Goal: Task Accomplishment & Management: Manage account settings

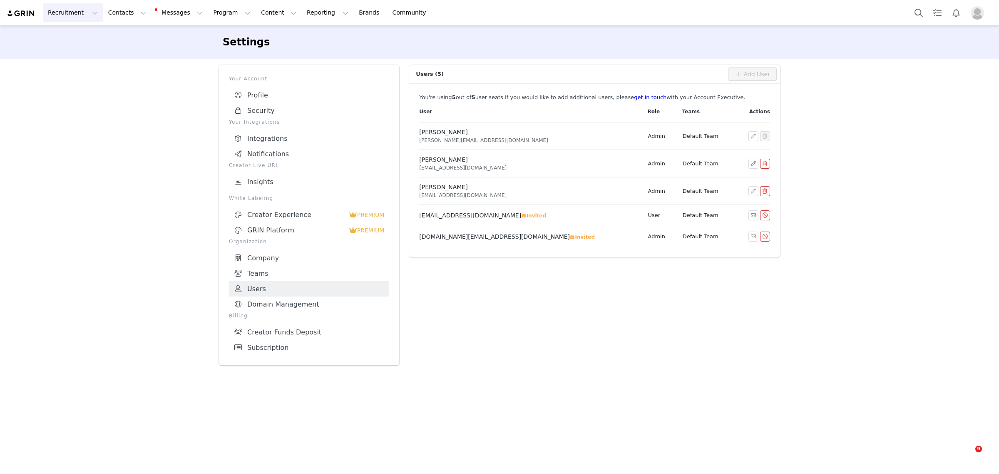
click at [882, 302] on div "Settings Your Account Profile Security Your Integrations Integrations Notificat…" at bounding box center [499, 198] width 999 height 346
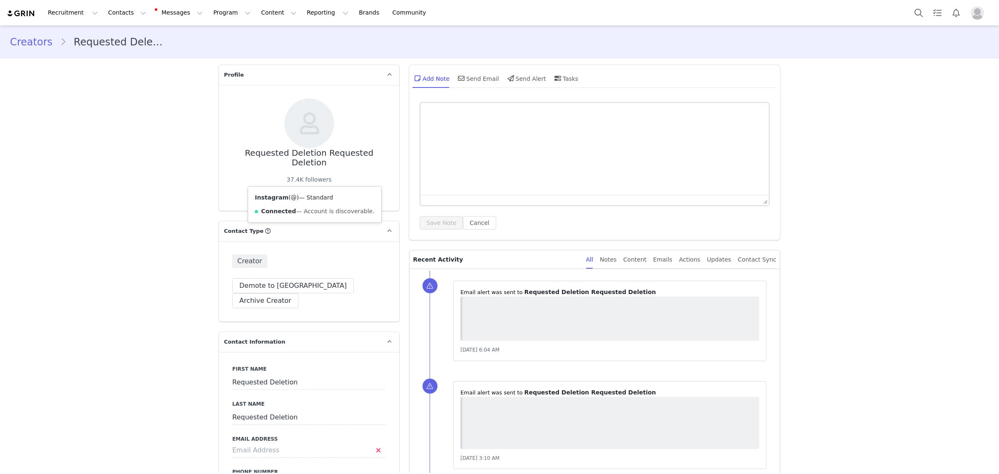
click at [306, 186] on img at bounding box center [309, 189] width 7 height 7
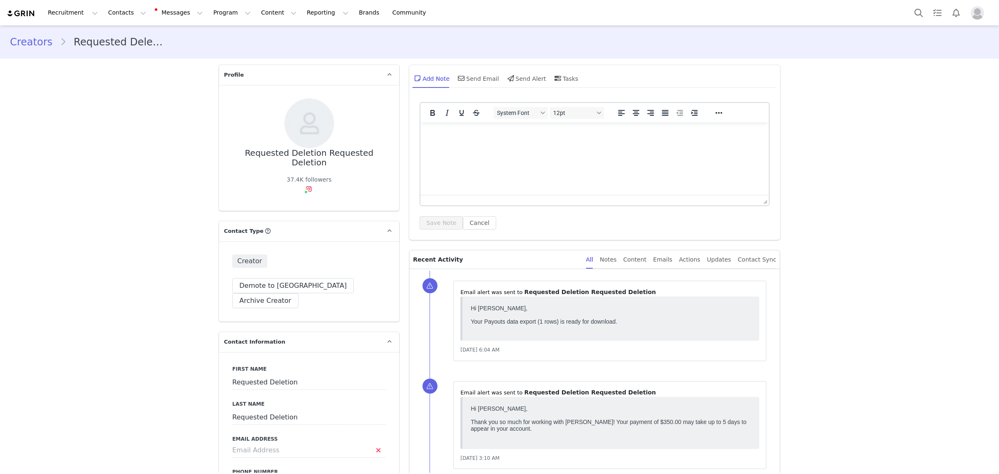
drag, startPoint x: 543, startPoint y: 408, endPoint x: 487, endPoint y: 407, distance: 56.6
click at [480, 408] on body "Hi Mairamkul Karagulova, Thank you so much for working with Silly George! Your …" at bounding box center [611, 422] width 280 height 35
copy body "Mairamkul Karagulova,"
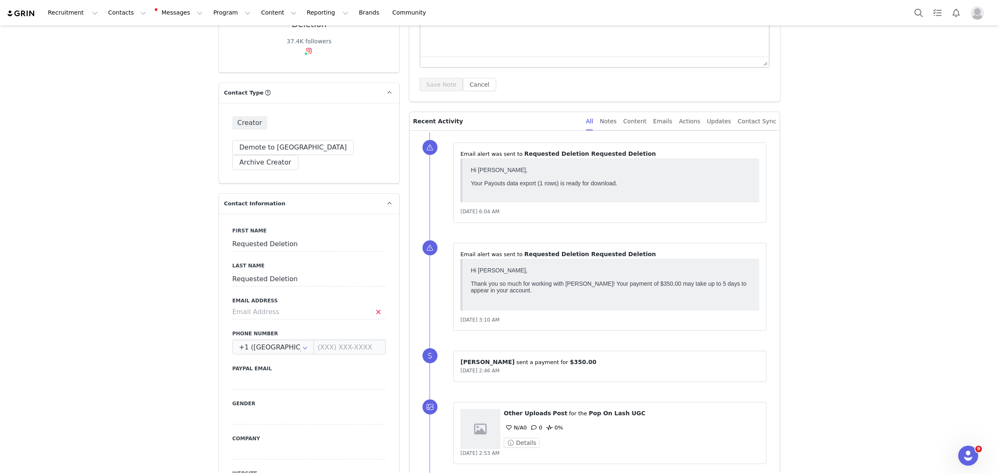
scroll to position [156, 0]
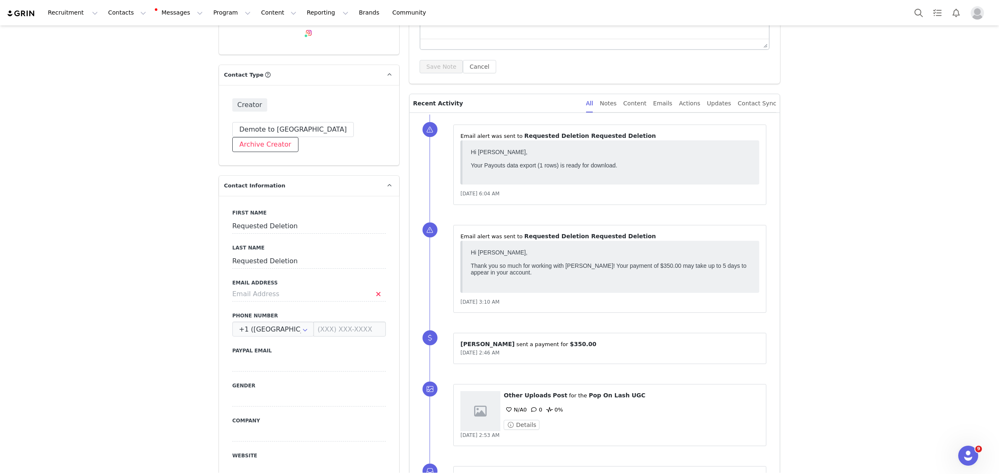
click at [299, 137] on button "Archive Creator" at bounding box center [265, 144] width 66 height 15
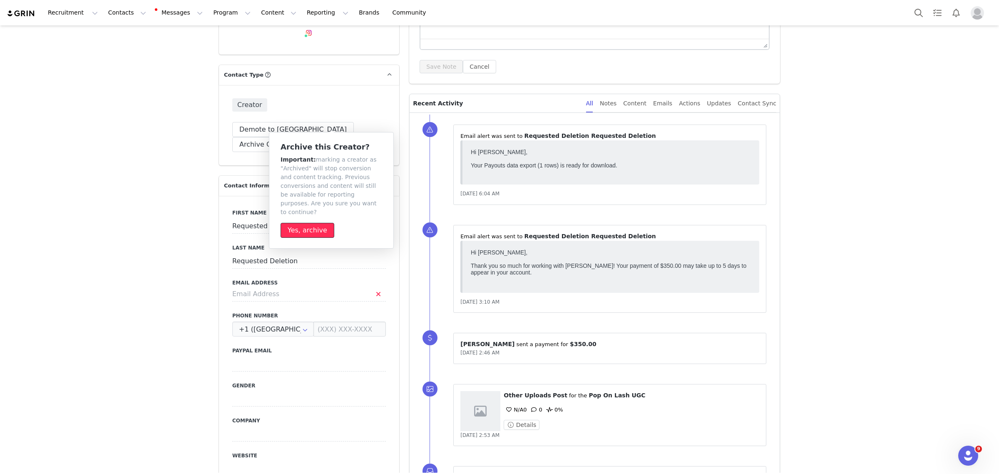
click at [307, 225] on button "Yes, archive" at bounding box center [308, 230] width 54 height 15
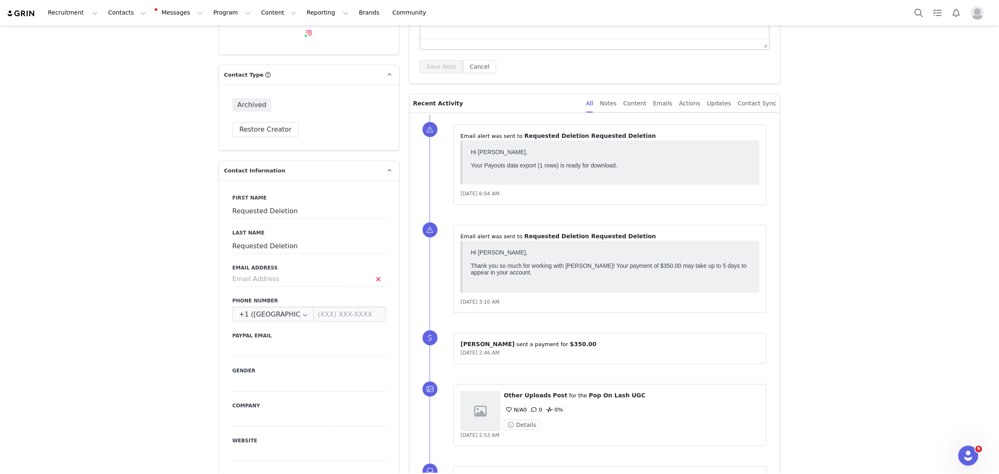
scroll to position [0, 0]
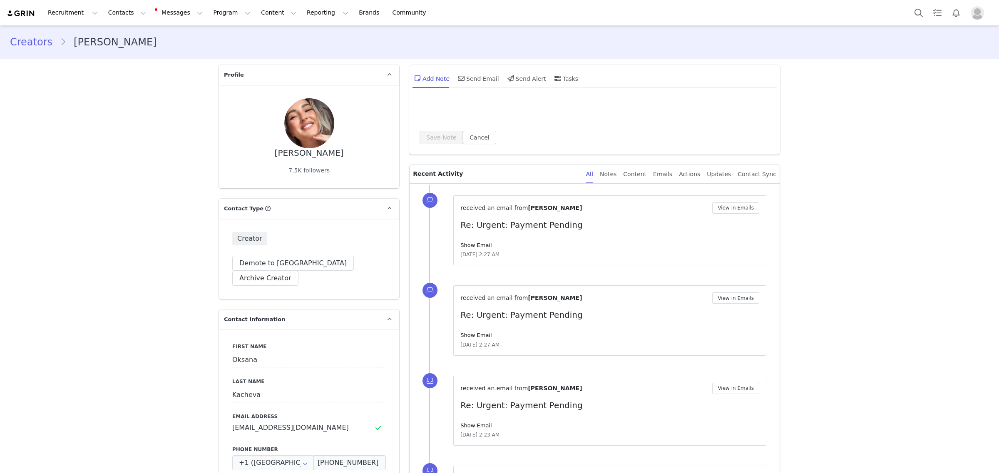
click at [480, 246] on link "Show Email" at bounding box center [476, 245] width 31 height 6
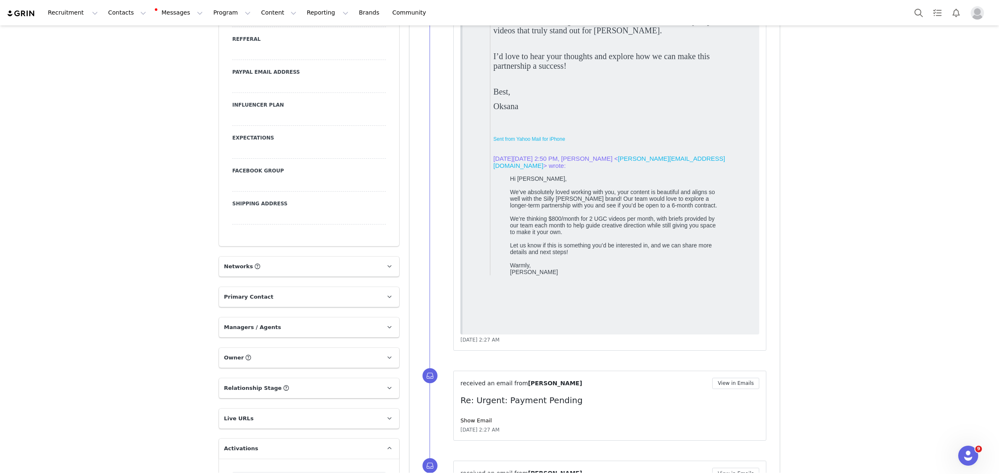
scroll to position [885, 0]
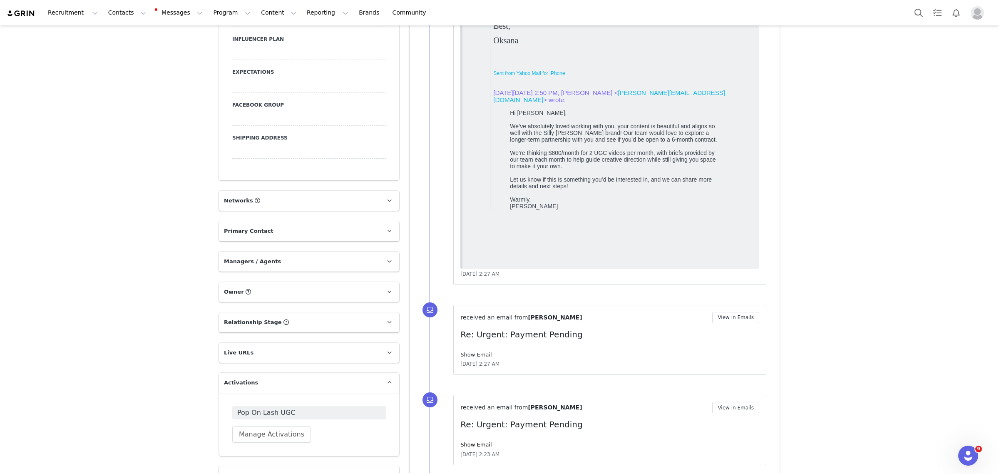
click at [477, 355] on link "Show Email" at bounding box center [476, 354] width 31 height 6
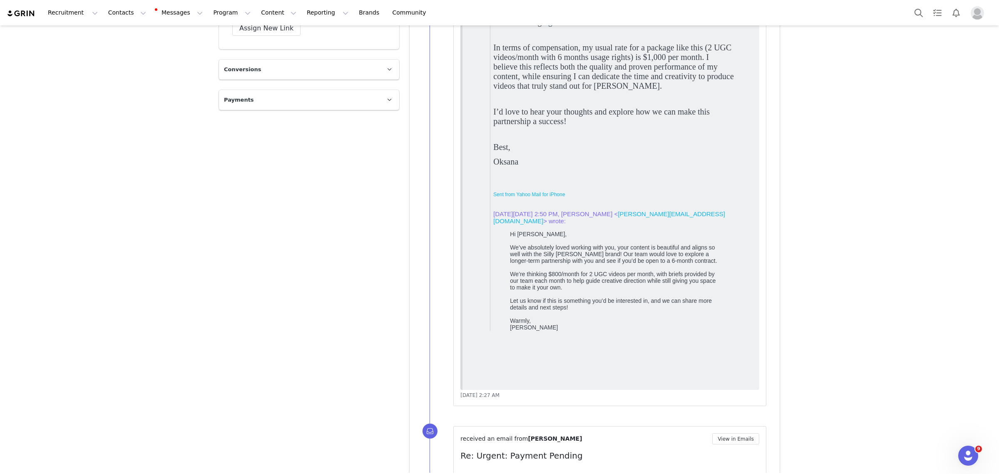
scroll to position [1718, 0]
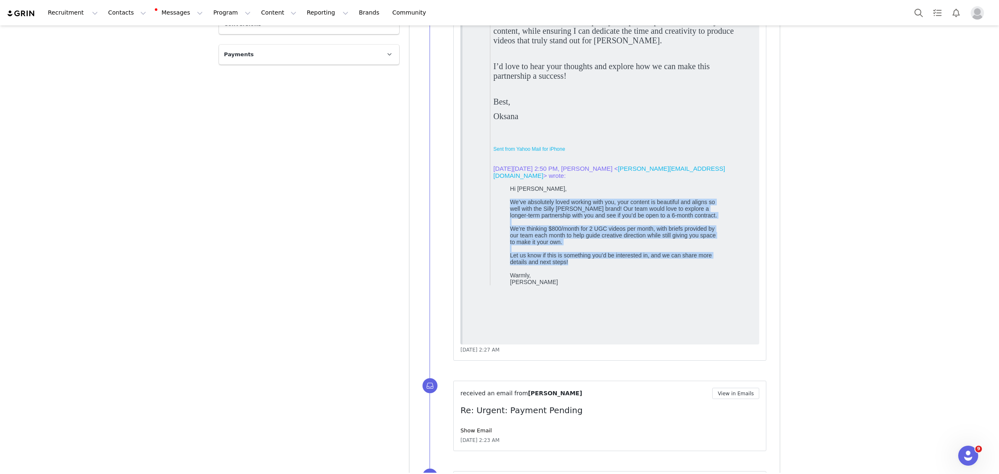
drag, startPoint x: 507, startPoint y: 214, endPoint x: 739, endPoint y: 287, distance: 243.1
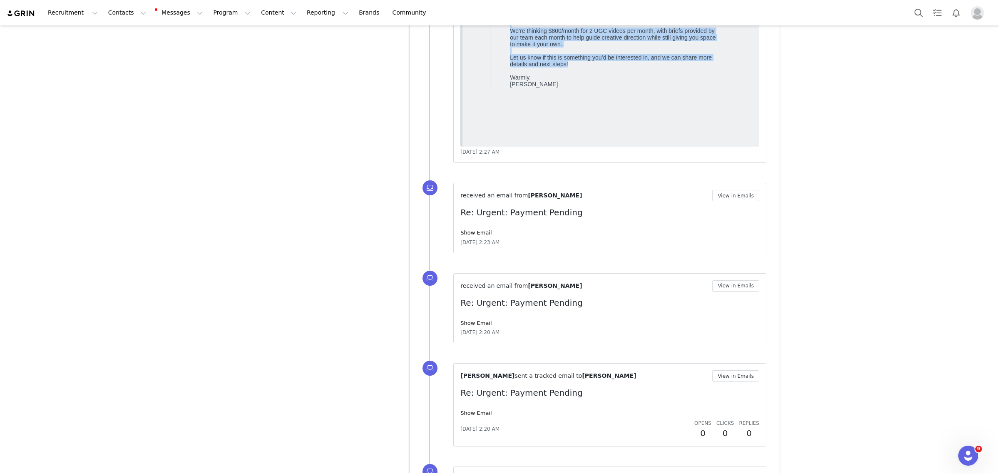
scroll to position [1978, 0]
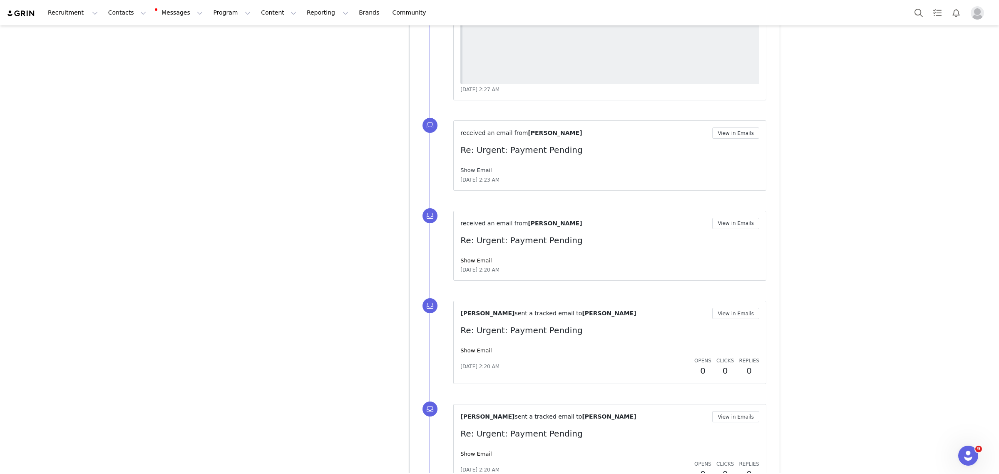
click at [473, 170] on link "Show Email" at bounding box center [476, 170] width 31 height 6
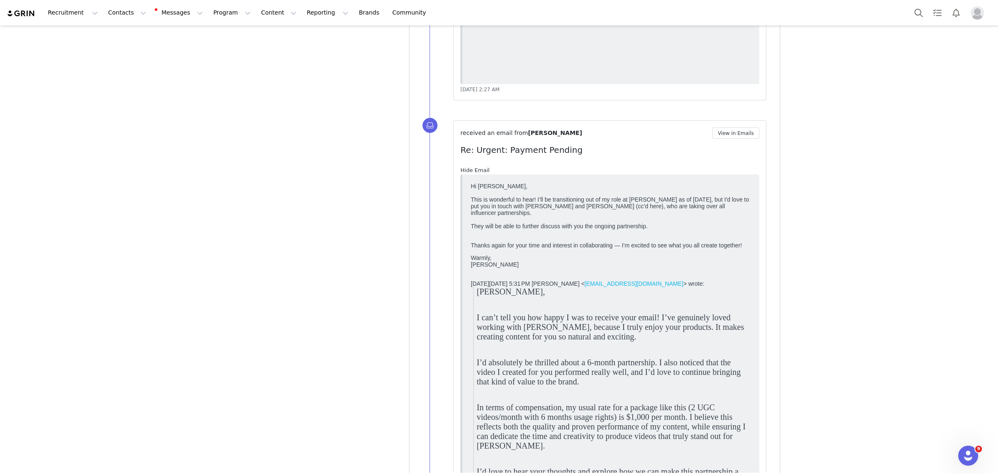
scroll to position [0, 0]
click at [473, 170] on link "Hide Email" at bounding box center [475, 170] width 29 height 6
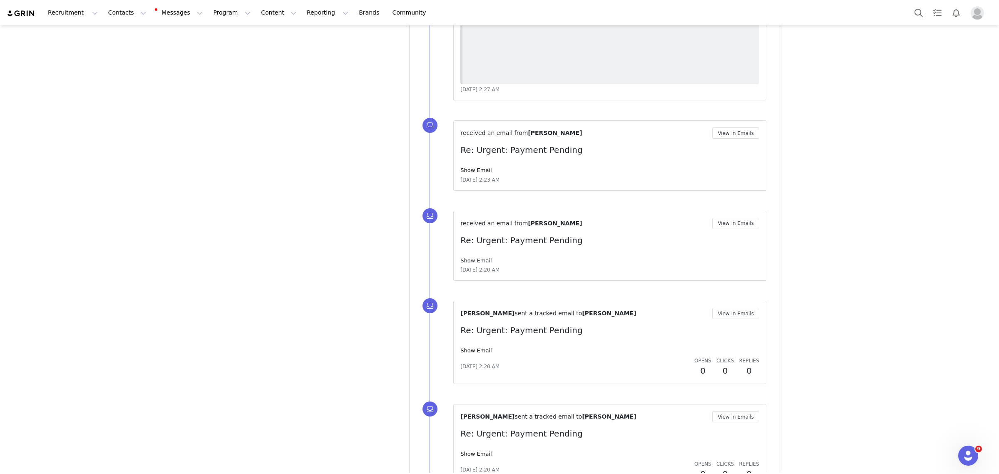
click at [473, 261] on link "Show Email" at bounding box center [476, 260] width 31 height 6
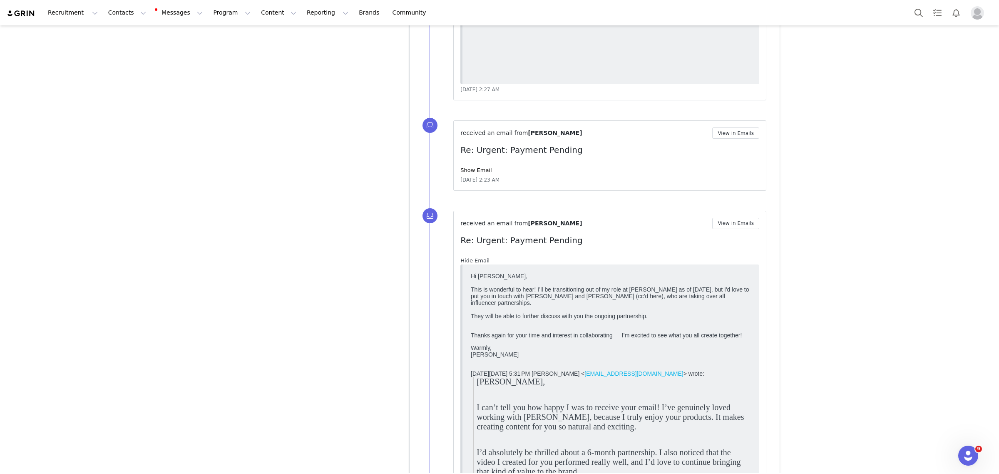
click at [473, 261] on link "Hide Email" at bounding box center [475, 260] width 29 height 6
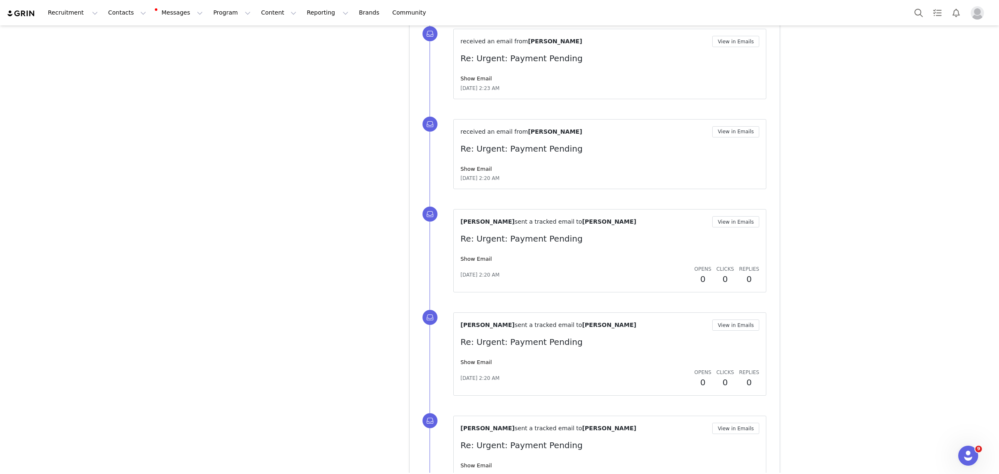
scroll to position [2082, 0]
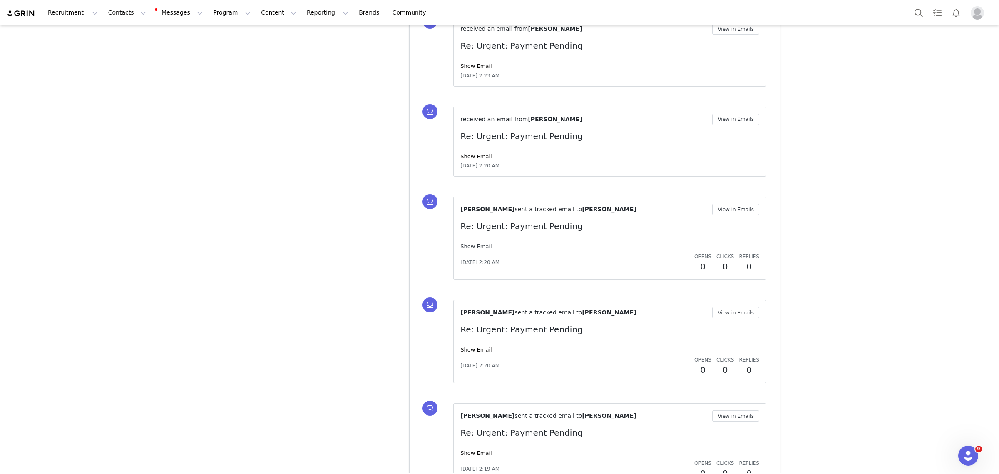
click at [475, 244] on link "Show Email" at bounding box center [476, 246] width 31 height 6
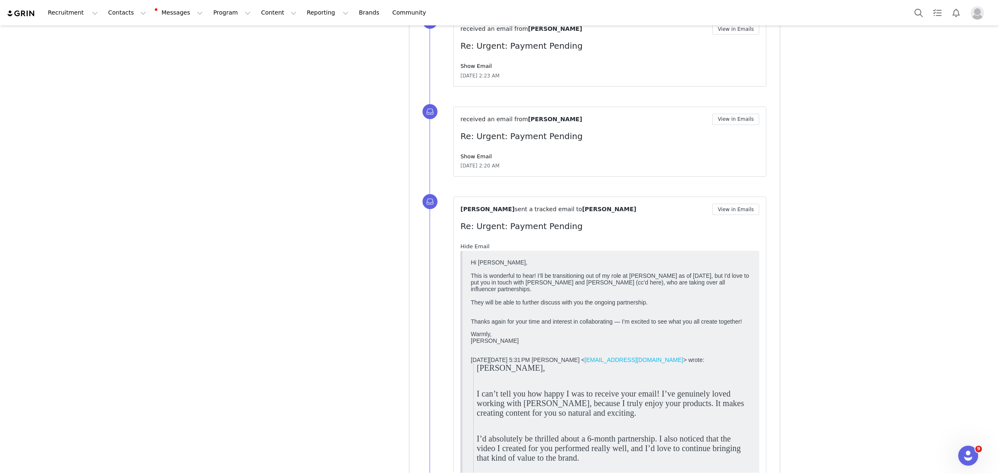
scroll to position [0, 0]
click at [475, 244] on link "Hide Email" at bounding box center [475, 246] width 29 height 6
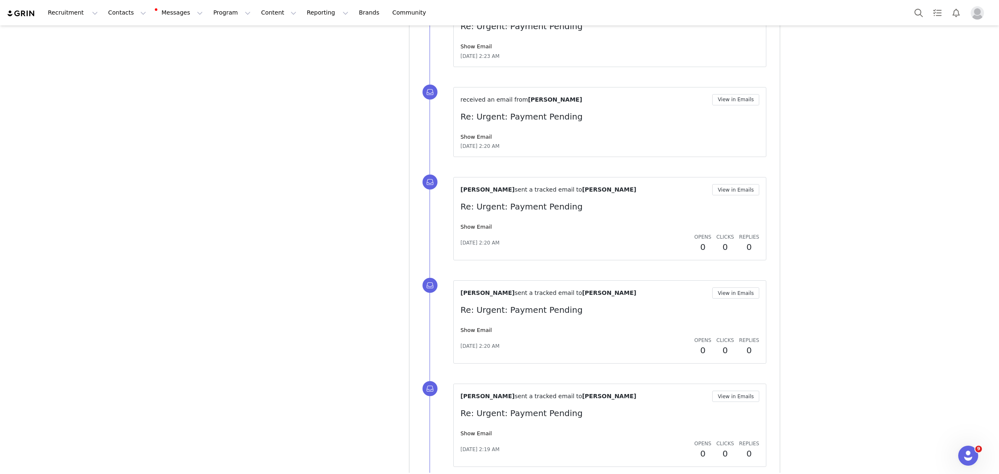
scroll to position [2134, 0]
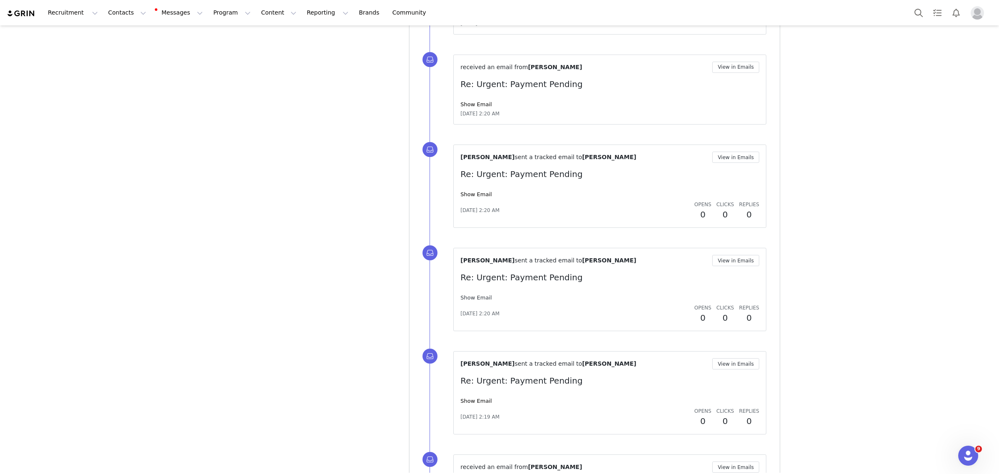
click at [479, 296] on link "Show Email" at bounding box center [476, 297] width 31 height 6
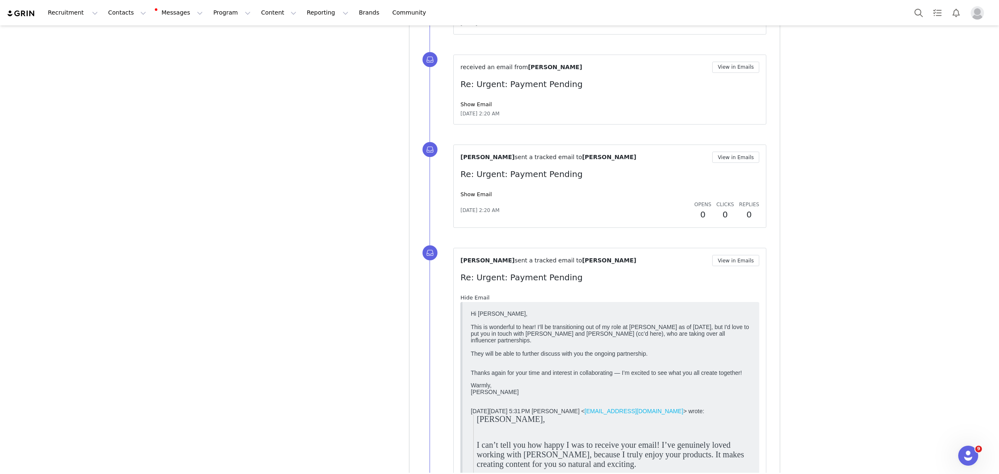
scroll to position [0, 0]
click at [475, 296] on link "Hide Email" at bounding box center [475, 297] width 29 height 6
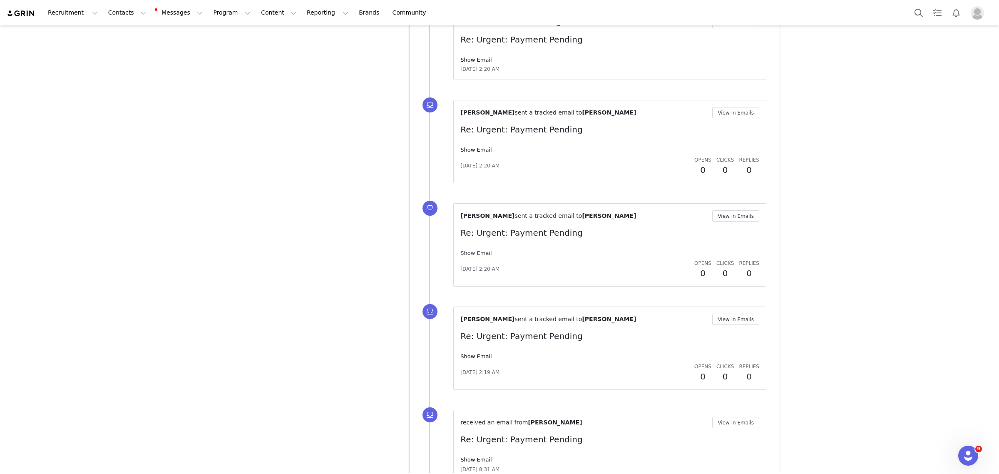
scroll to position [2238, 0]
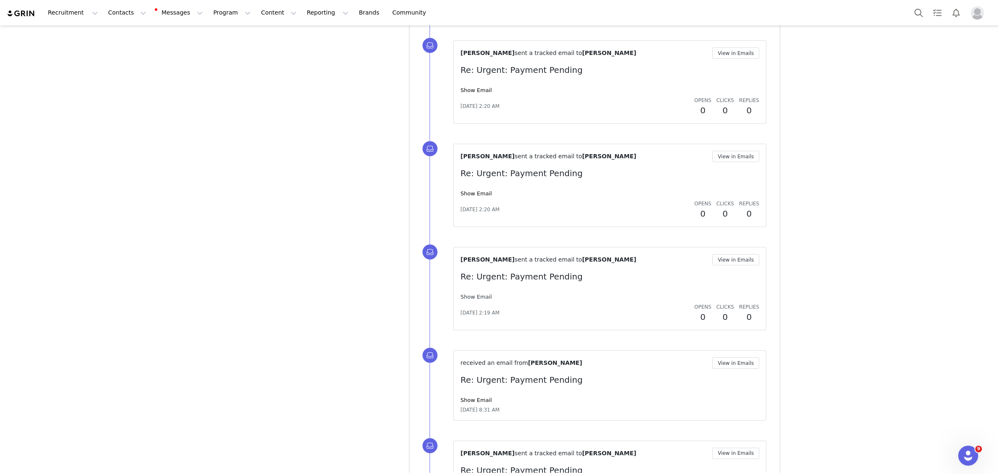
click at [476, 295] on link "Show Email" at bounding box center [476, 297] width 31 height 6
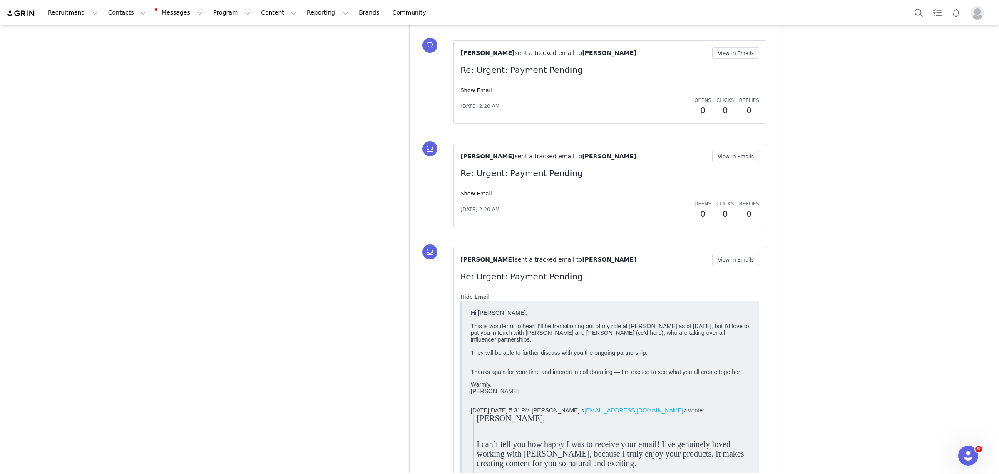
scroll to position [0, 0]
click at [476, 295] on link "Hide Email" at bounding box center [475, 297] width 29 height 6
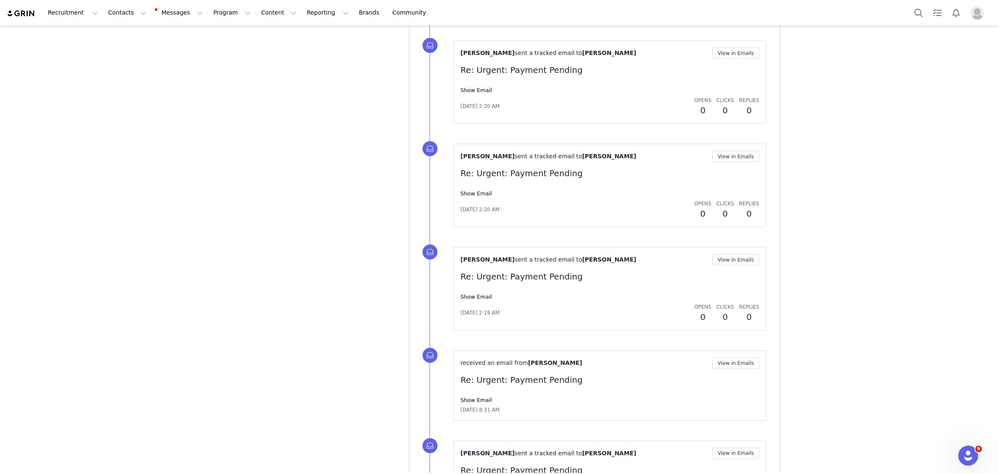
scroll to position [2394, 0]
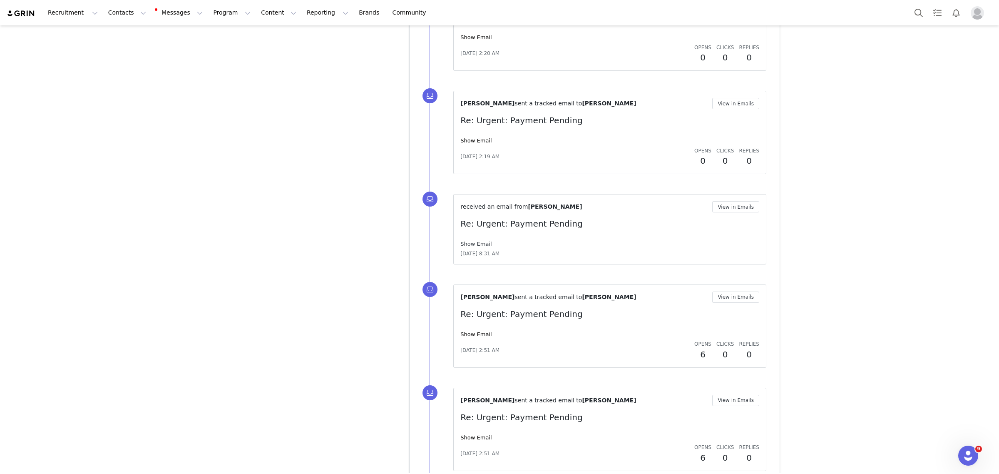
click at [465, 244] on link "Show Email" at bounding box center [476, 244] width 31 height 6
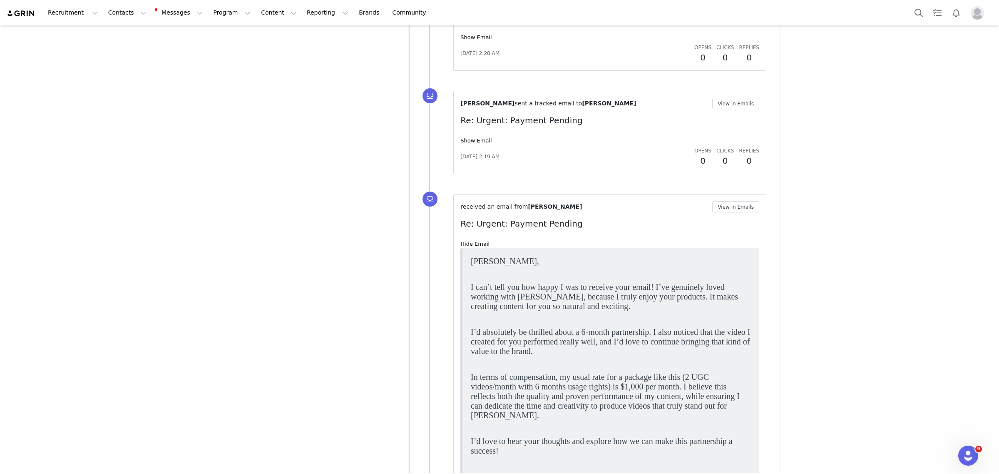
scroll to position [2446, 0]
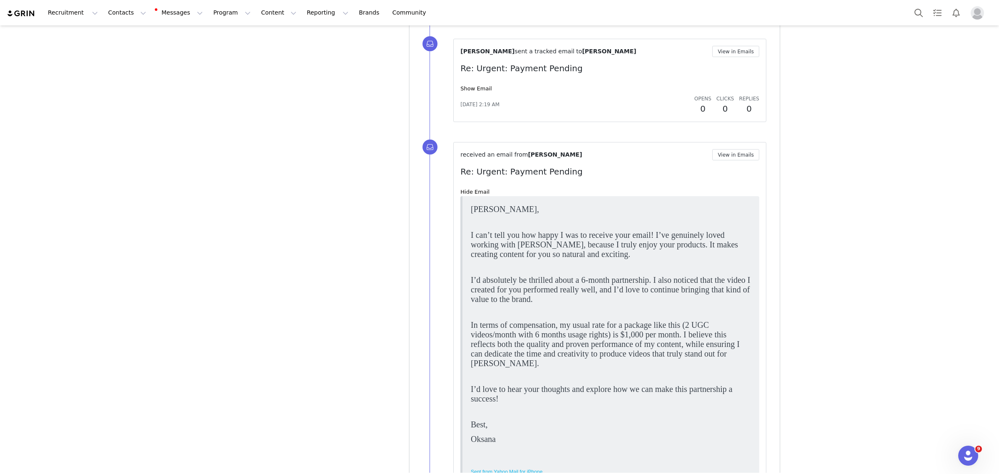
drag, startPoint x: 478, startPoint y: 272, endPoint x: 634, endPoint y: 274, distance: 155.8
click at [712, 269] on body "Hii Priscilla, I can’t tell you how happy I was to receive your email! I’ve gen…" at bounding box center [611, 413] width 280 height 418
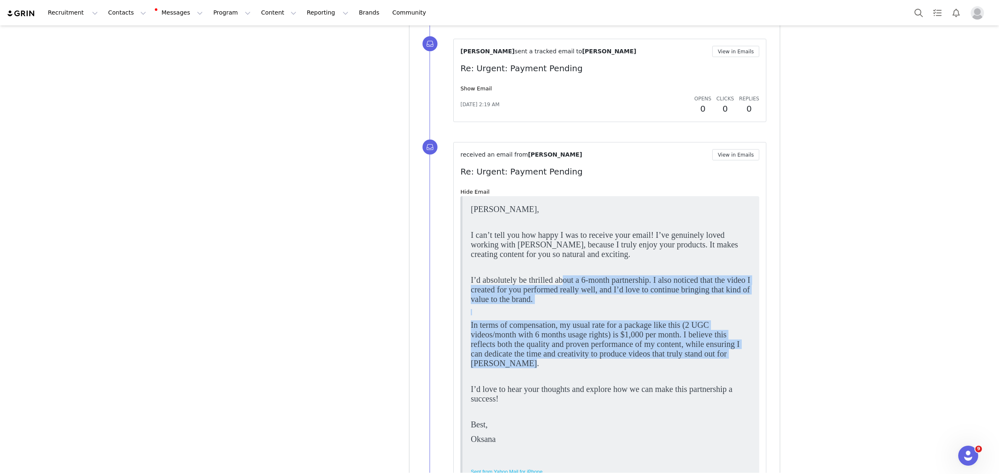
drag, startPoint x: 574, startPoint y: 279, endPoint x: 761, endPoint y: 359, distance: 203.2
click at [755, 359] on html "Hii Priscilla, I can’t tell you how happy I was to receive your email! I’ve gen…" at bounding box center [611, 414] width 287 height 427
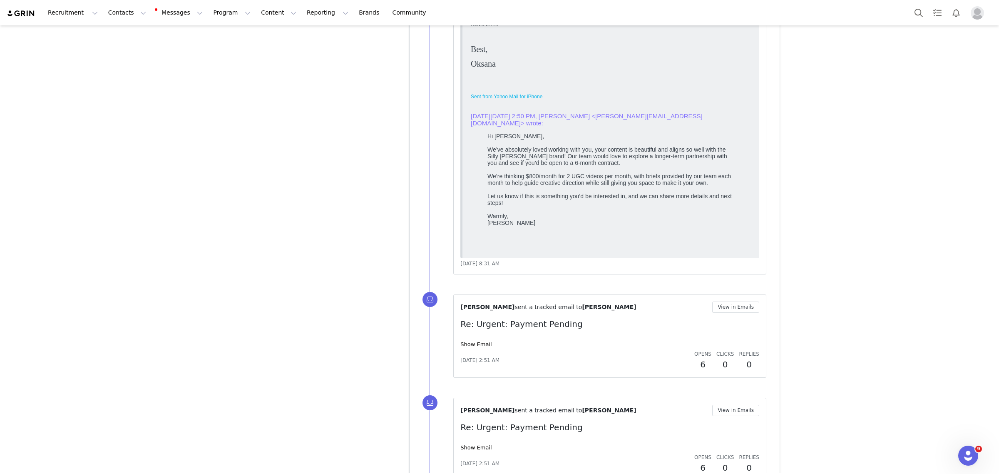
scroll to position [2863, 0]
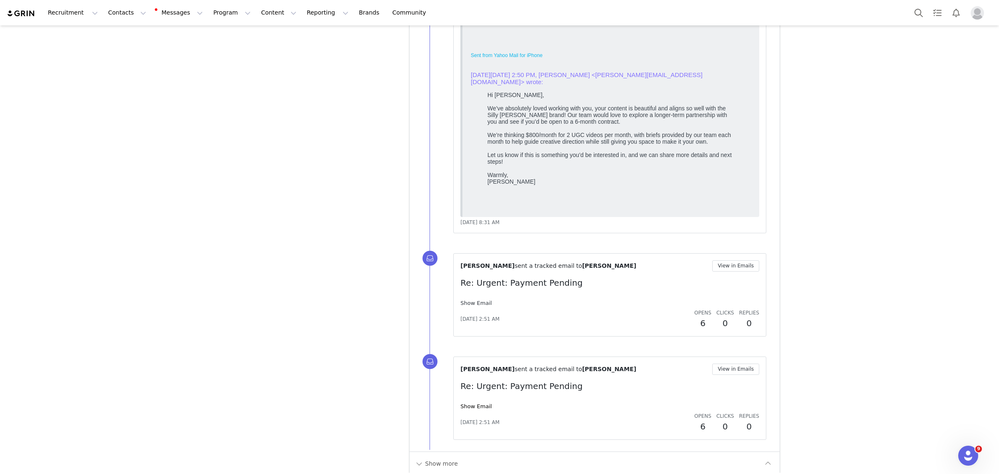
click at [475, 304] on link "Show Email" at bounding box center [476, 303] width 31 height 6
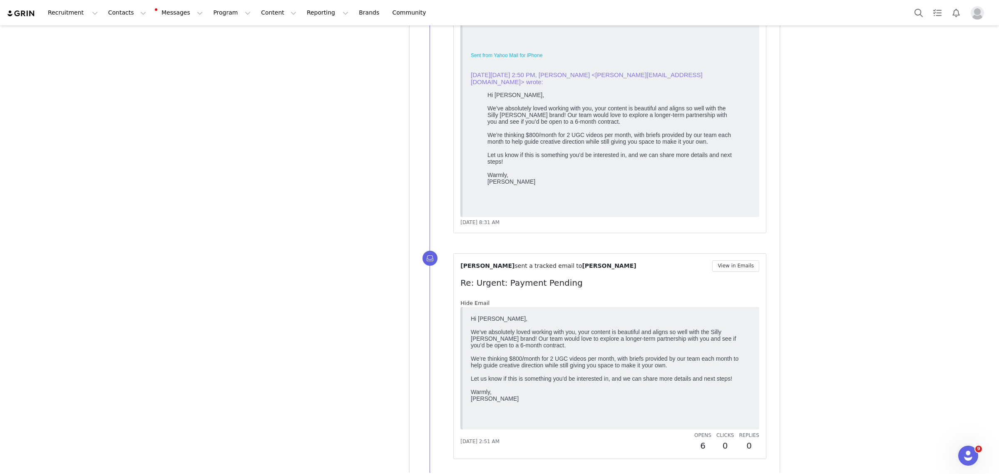
scroll to position [0, 0]
drag, startPoint x: 932, startPoint y: 652, endPoint x: 737, endPoint y: 347, distance: 361.7
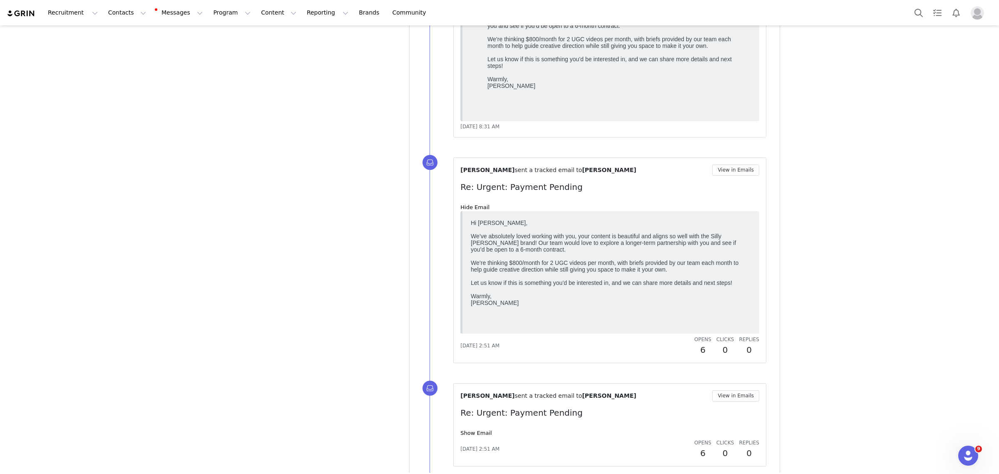
scroll to position [2967, 0]
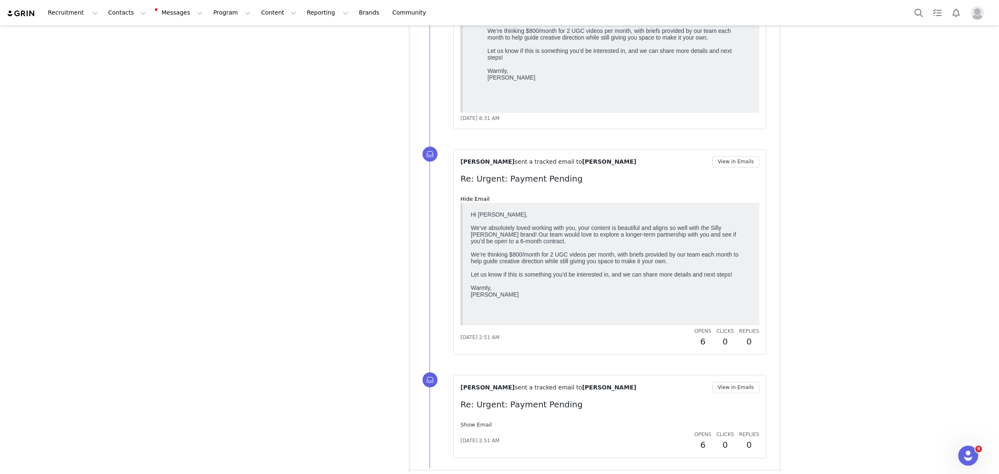
click at [471, 424] on link "Show Email" at bounding box center [476, 424] width 31 height 6
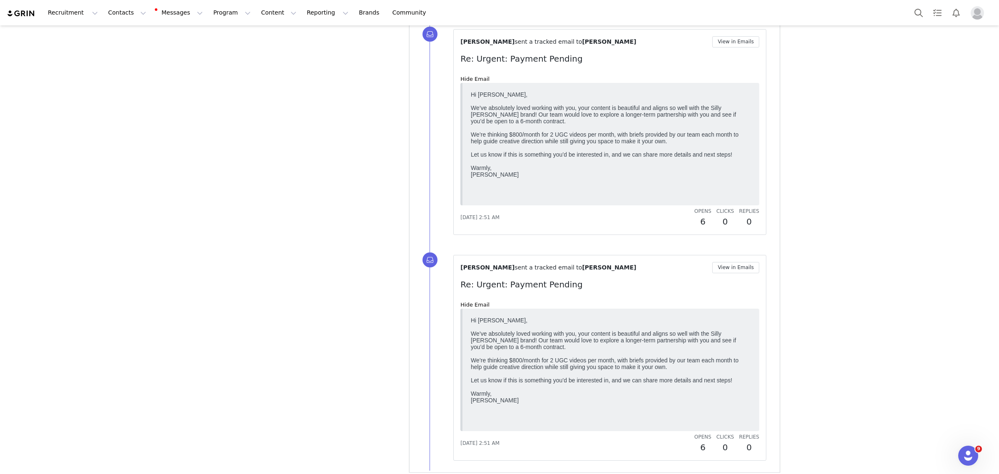
scroll to position [3118, 0]
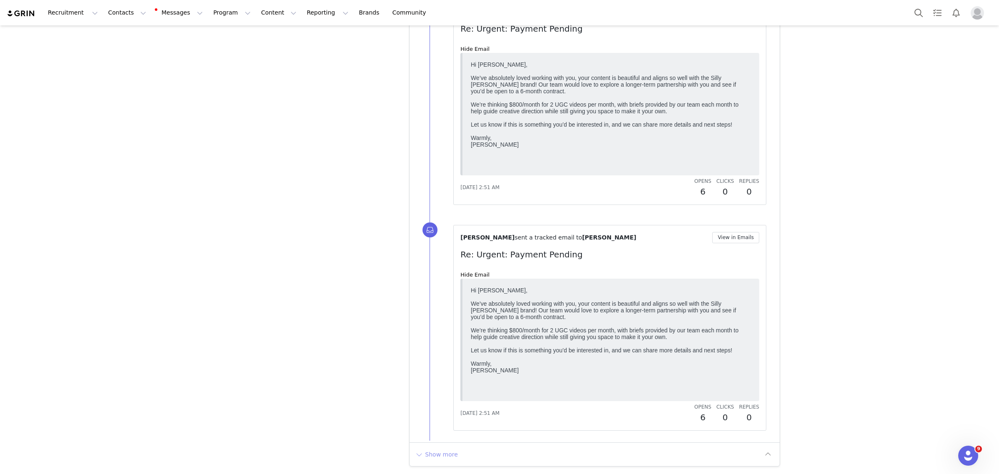
click at [432, 456] on button "Show more" at bounding box center [437, 454] width 44 height 13
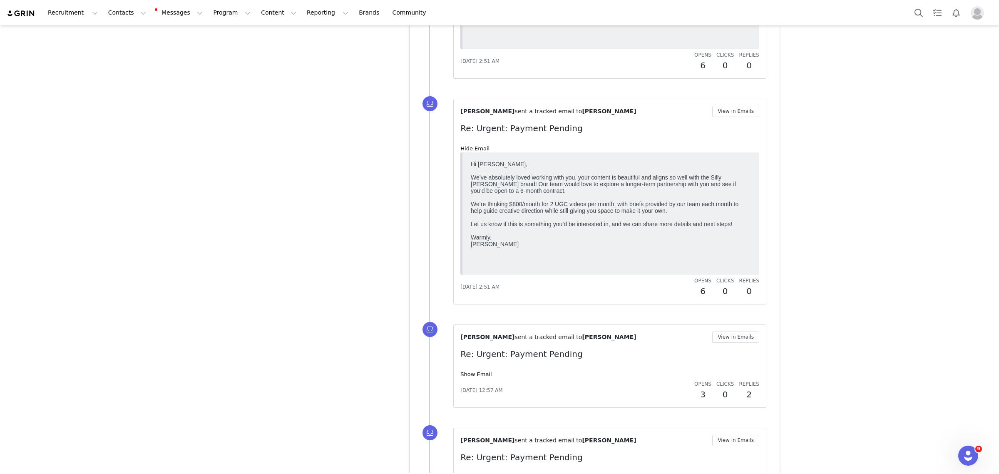
scroll to position [3274, 0]
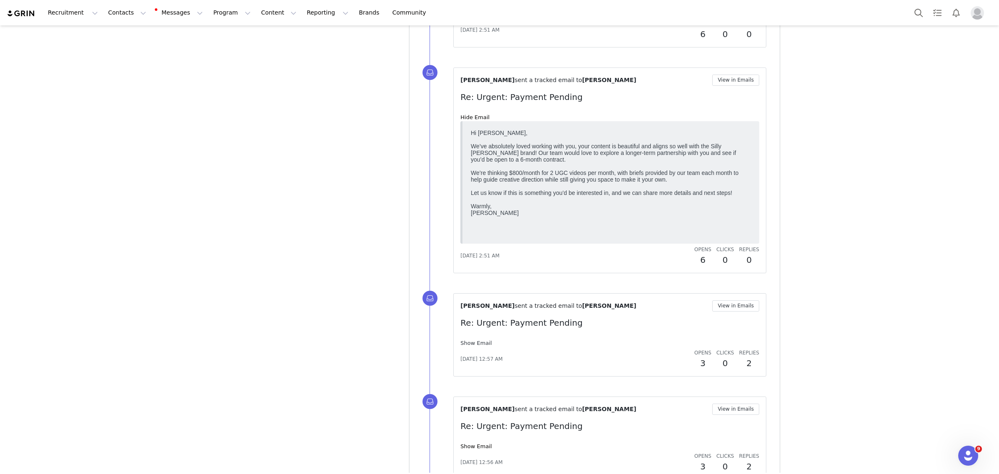
click at [465, 344] on link "Show Email" at bounding box center [476, 343] width 31 height 6
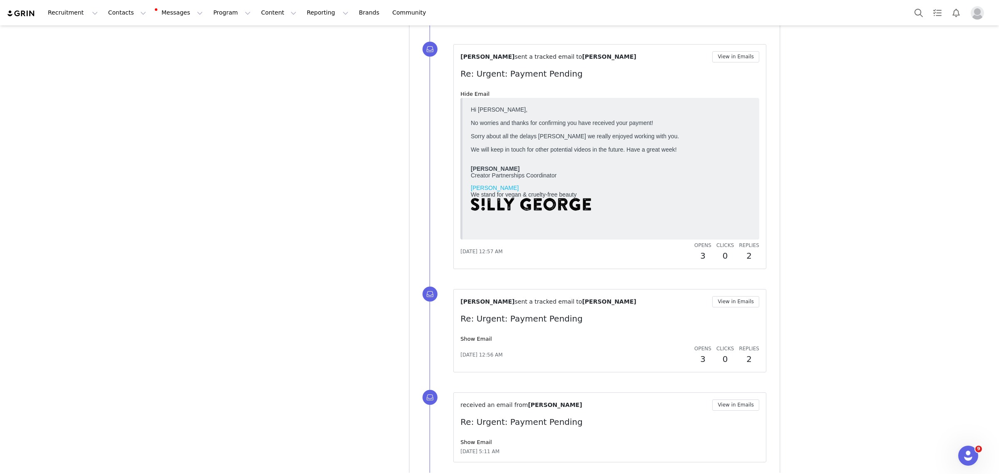
scroll to position [3534, 0]
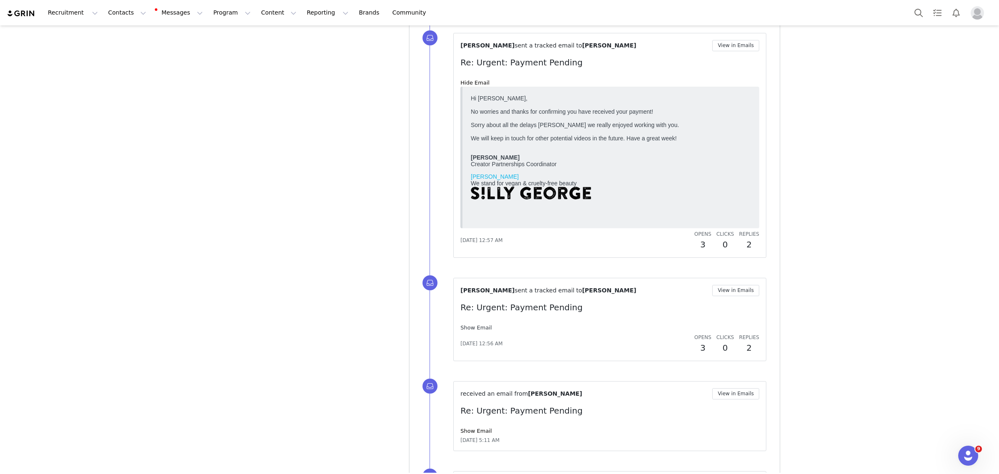
click at [479, 329] on link "Show Email" at bounding box center [476, 327] width 31 height 6
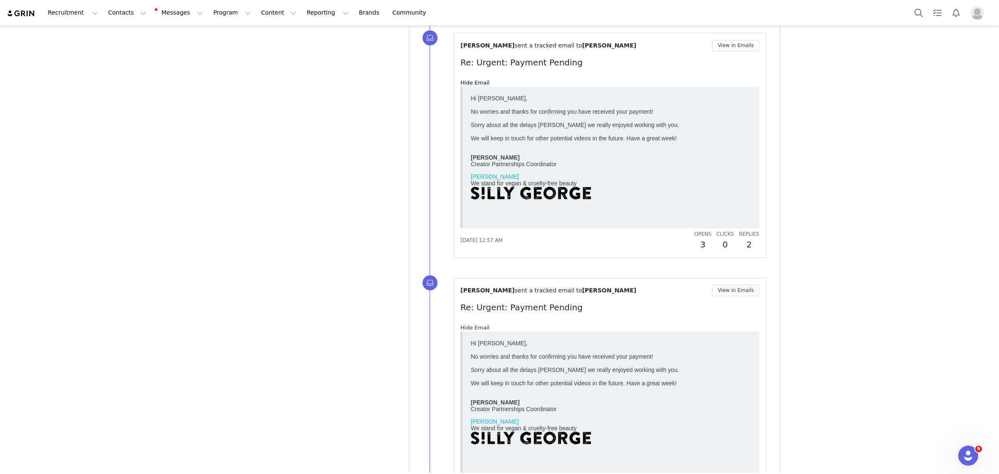
scroll to position [0, 0]
click at [469, 327] on link "Hide Email" at bounding box center [475, 327] width 29 height 6
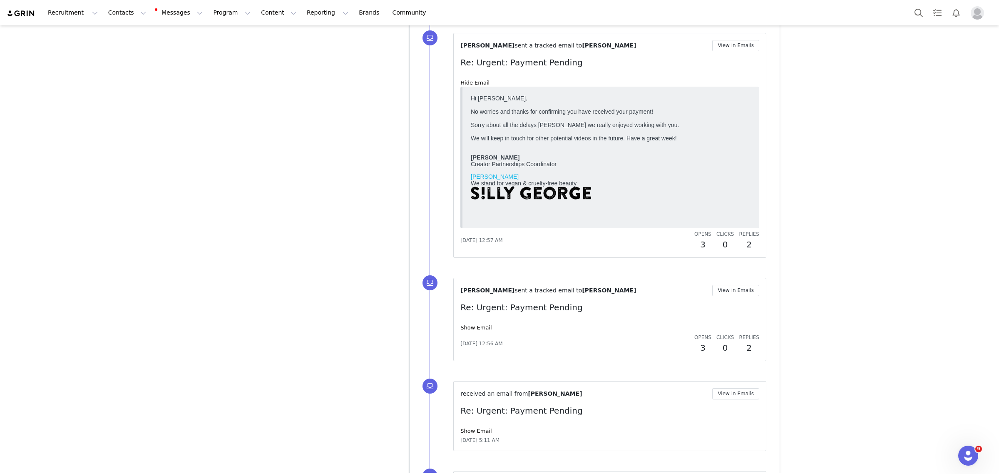
scroll to position [3639, 0]
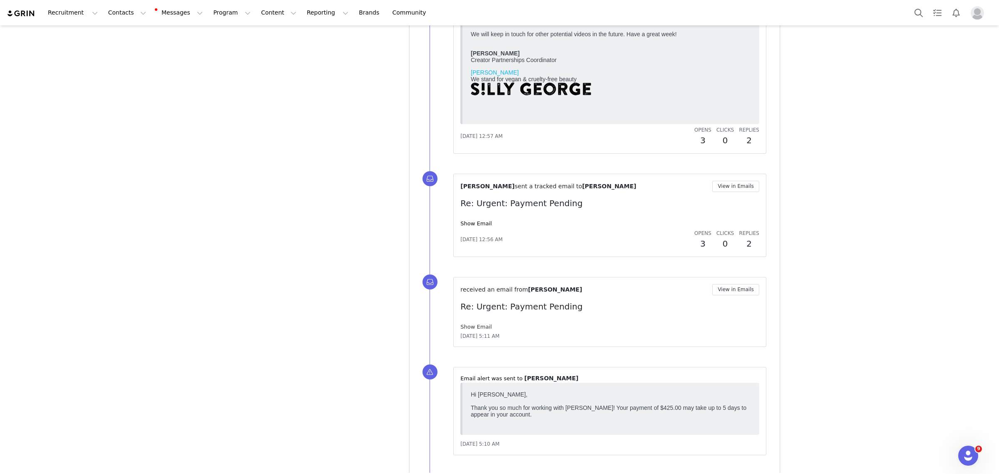
click at [471, 330] on link "Show Email" at bounding box center [476, 327] width 31 height 6
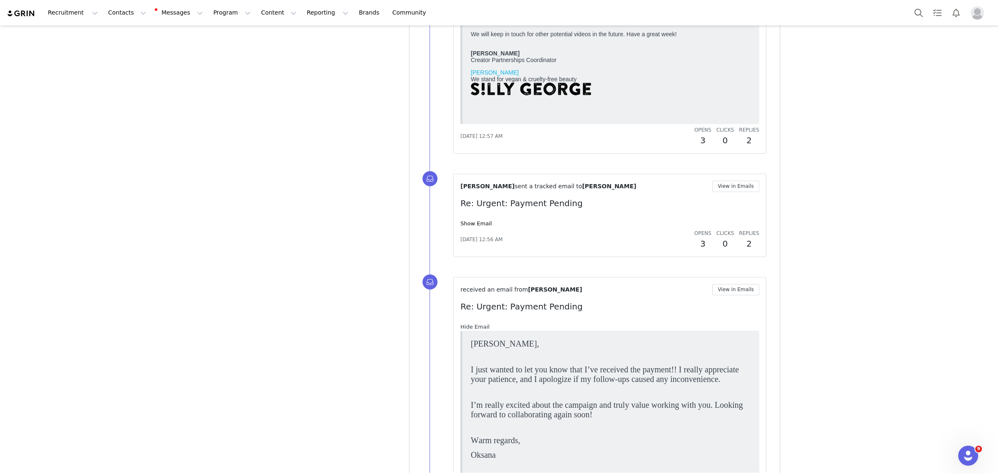
scroll to position [0, 0]
click at [470, 328] on link "Hide Email" at bounding box center [475, 327] width 29 height 6
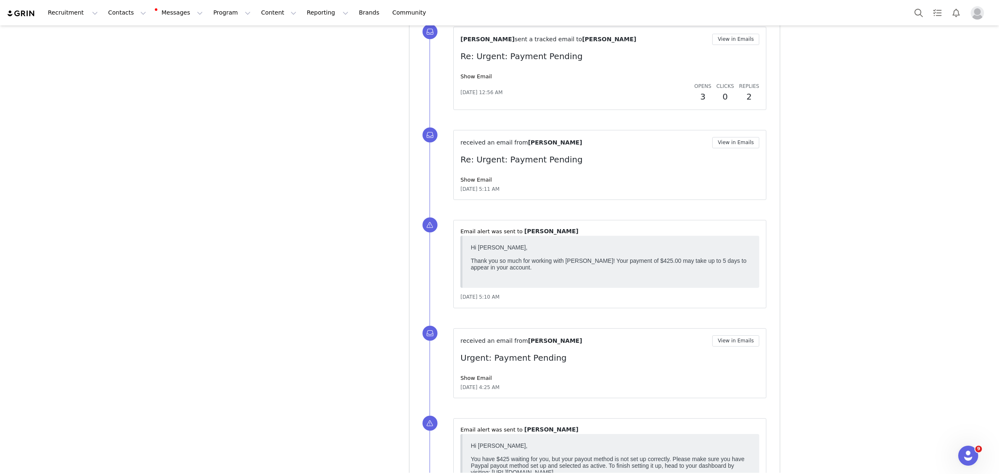
scroll to position [3795, 0]
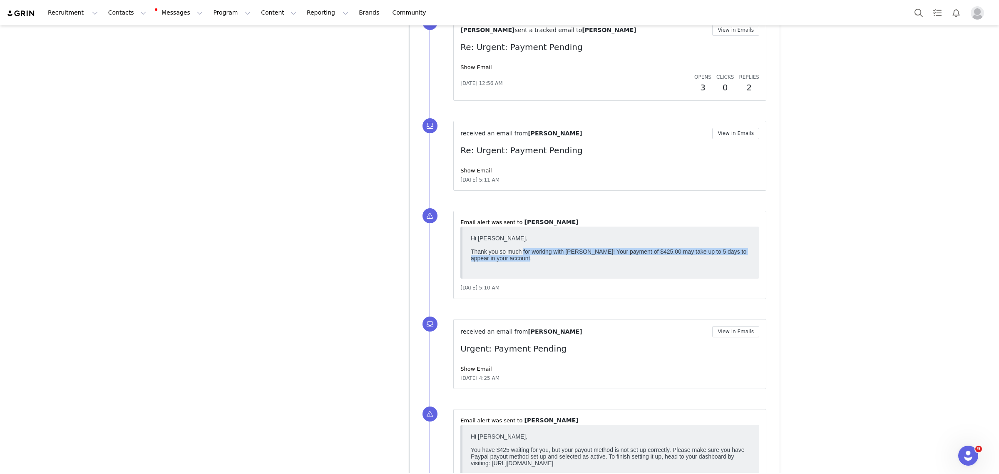
drag, startPoint x: 523, startPoint y: 256, endPoint x: 1220, endPoint y: 494, distance: 737.0
click at [755, 260] on html "Hi Oksana Kacheva, Thank you so much for working with Silly George! Your paymen…" at bounding box center [611, 253] width 287 height 42
click at [645, 257] on body "Hi Oksana Kacheva, Thank you so much for working with Silly George! Your paymen…" at bounding box center [611, 252] width 280 height 35
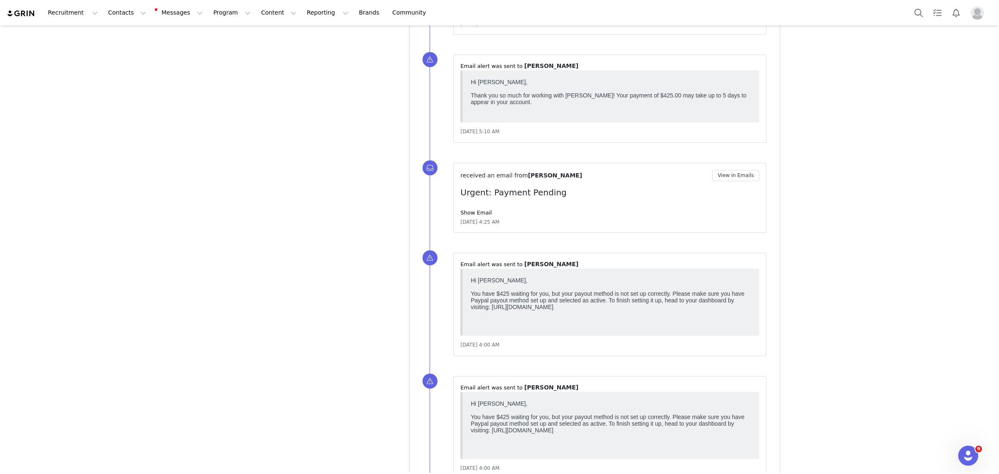
scroll to position [4003, 0]
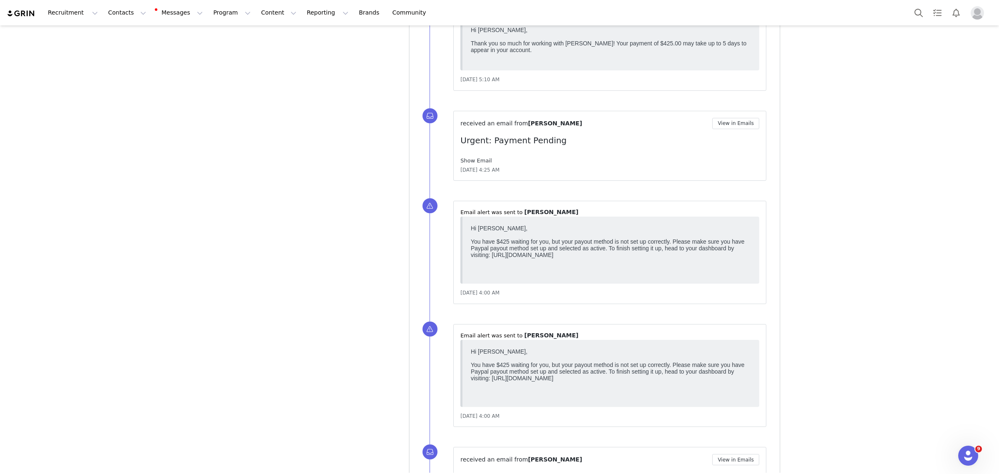
click at [471, 161] on link "Show Email" at bounding box center [476, 160] width 31 height 6
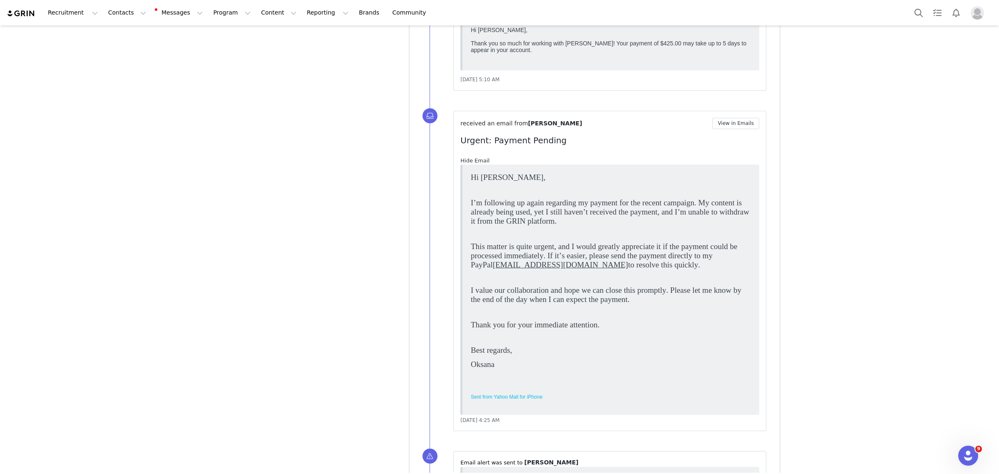
scroll to position [0, 0]
click at [471, 161] on link "Hide Email" at bounding box center [475, 160] width 29 height 6
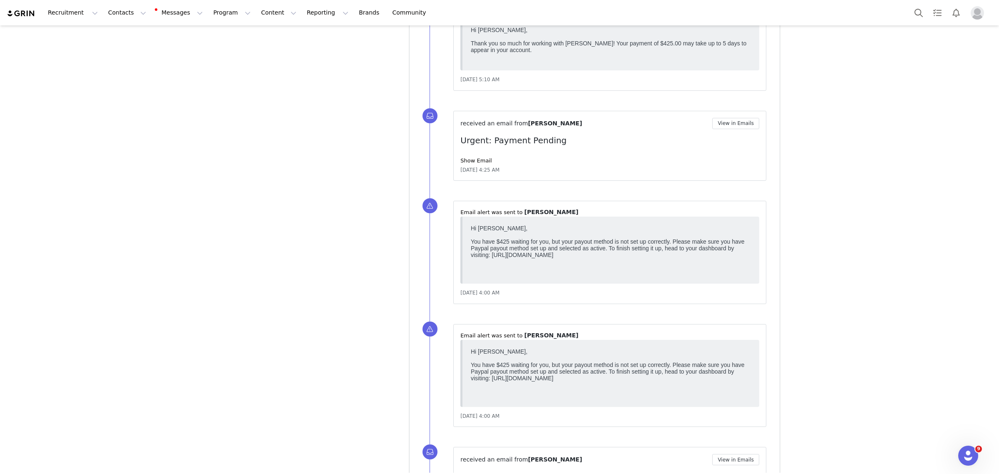
drag, startPoint x: 471, startPoint y: 244, endPoint x: 747, endPoint y: 269, distance: 276.5
click at [747, 269] on body "Hi Oksana Kacheva, You have $425 waiting for you, but your payout method is not…" at bounding box center [611, 250] width 280 height 50
click at [745, 263] on body "Hi Oksana Kacheva, You have $425 waiting for you, but your payout method is not…" at bounding box center [611, 250] width 280 height 50
click at [473, 162] on link "Show Email" at bounding box center [476, 160] width 31 height 6
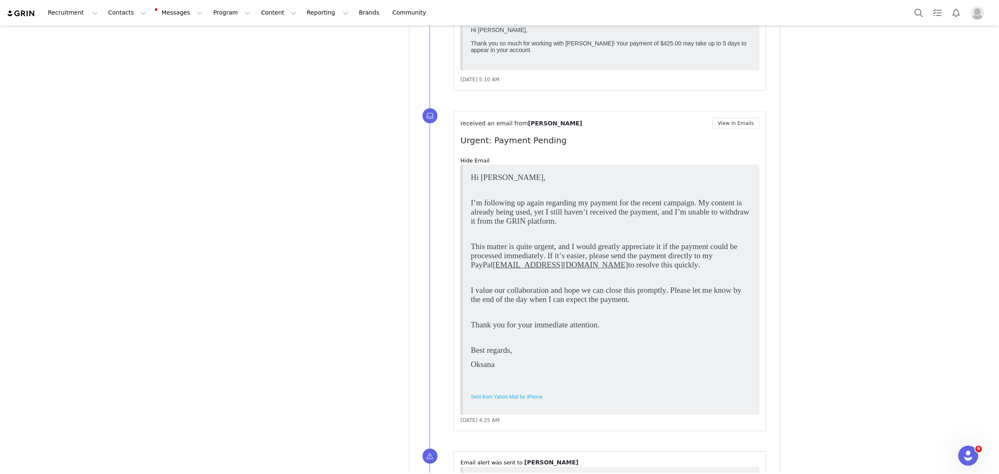
click at [466, 158] on div "received an email from Oksana Kacheva View in Emails Urgent: Payment Pending Hi…" at bounding box center [610, 271] width 299 height 306
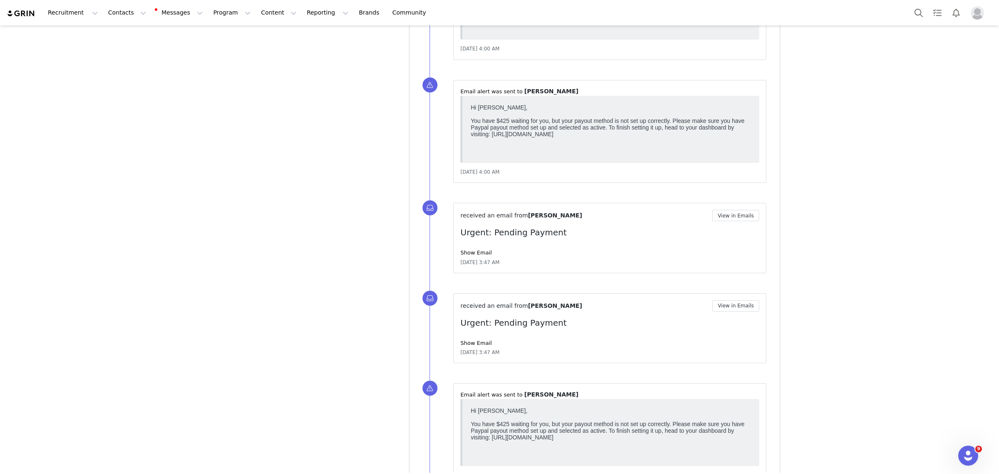
scroll to position [4523, 0]
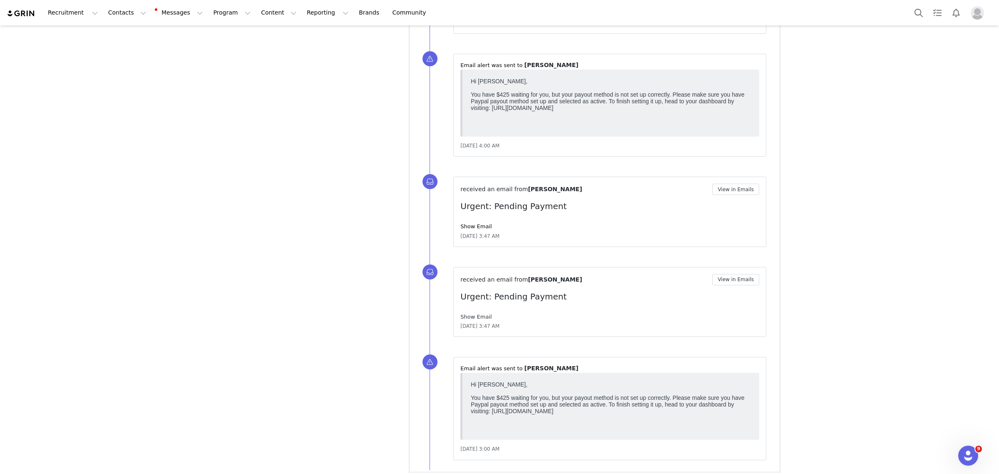
click at [473, 319] on link "Show Email" at bounding box center [476, 317] width 31 height 6
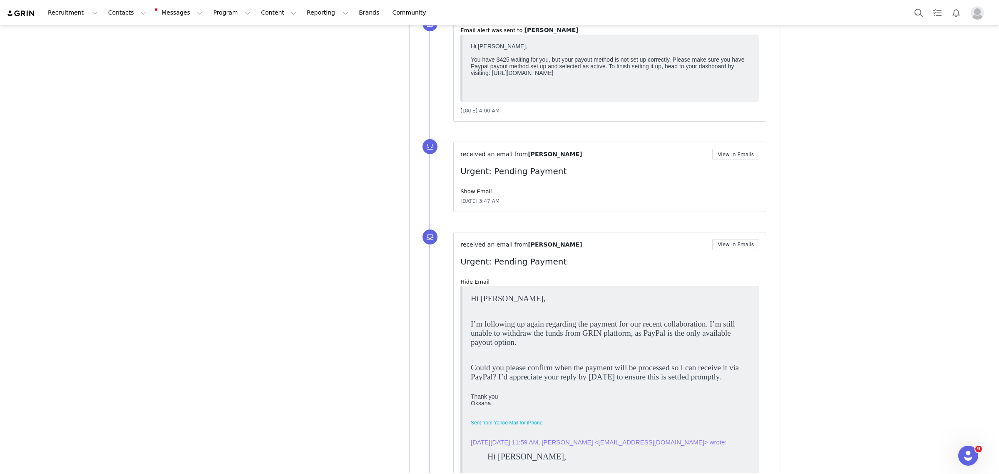
scroll to position [4575, 0]
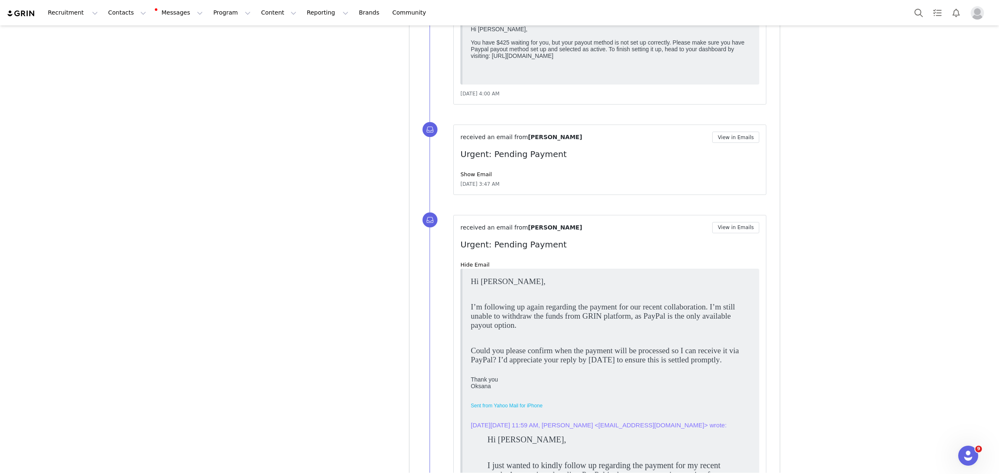
drag, startPoint x: 480, startPoint y: 351, endPoint x: 745, endPoint y: 356, distance: 265.7
click at [745, 356] on p "Could you please confirm when the payment will be processed so I can receive it…" at bounding box center [611, 355] width 280 height 18
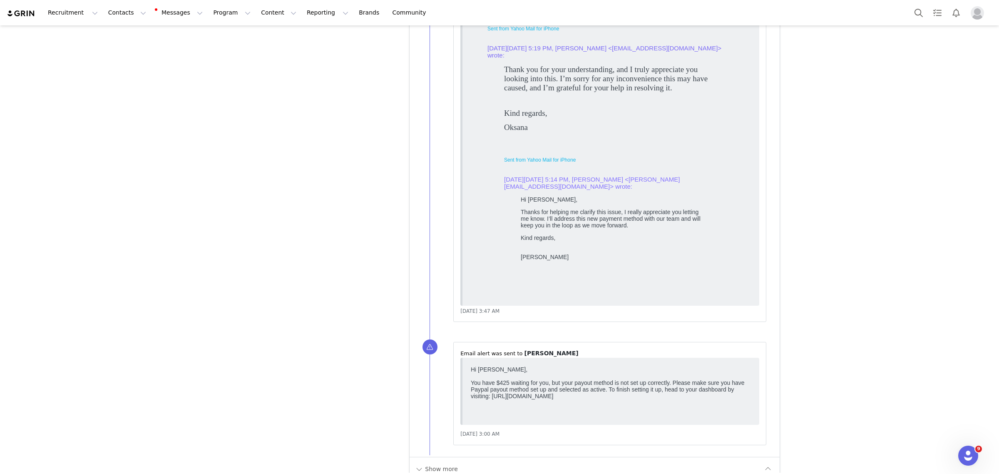
scroll to position [5148, 0]
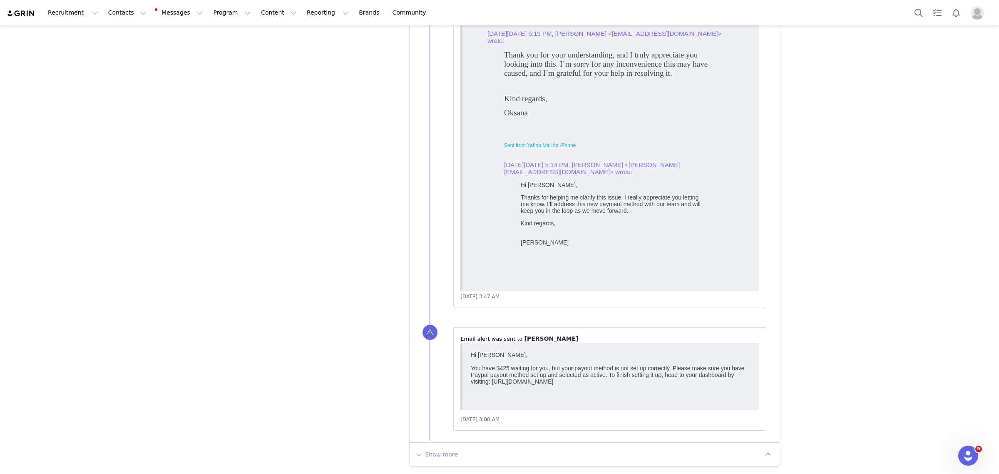
click at [430, 454] on button "Show more" at bounding box center [437, 454] width 44 height 13
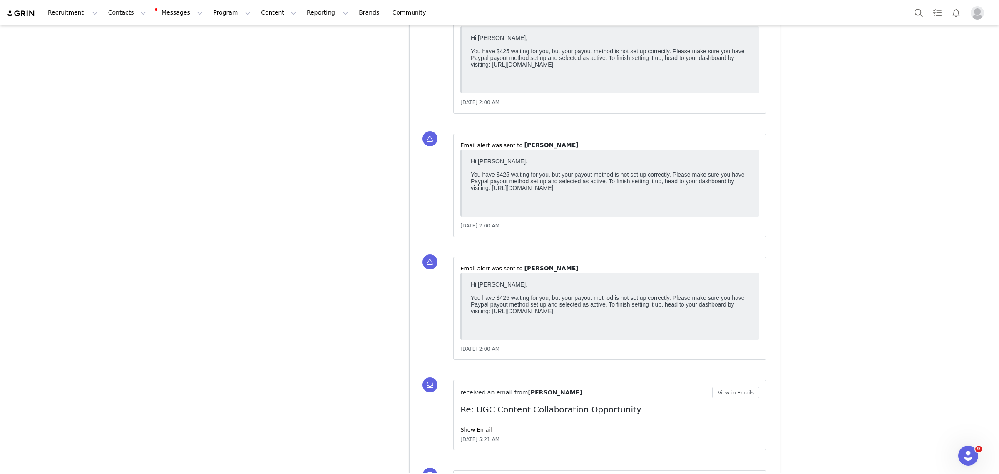
scroll to position [6148, 0]
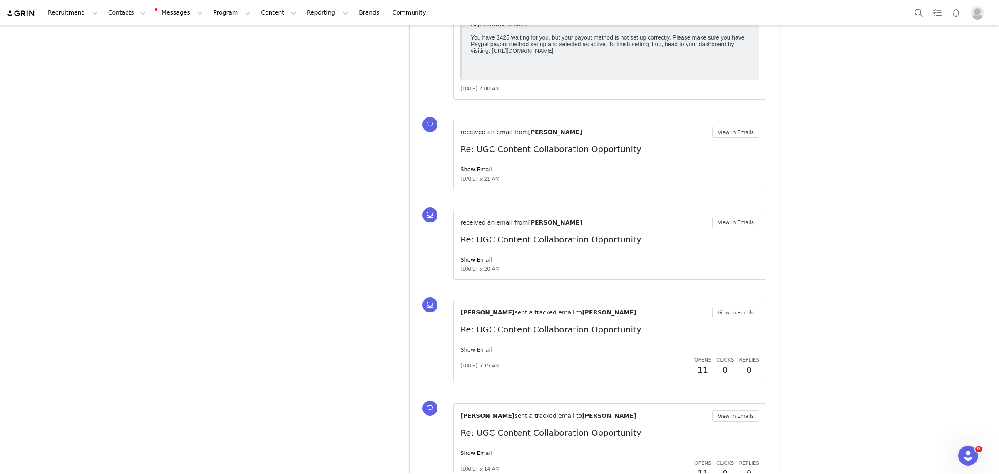
click at [473, 353] on link "Show Email" at bounding box center [476, 349] width 31 height 6
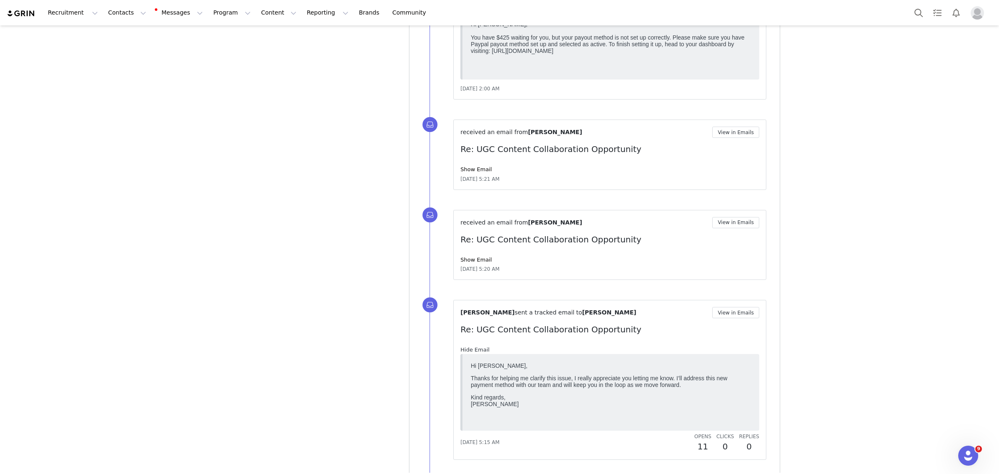
scroll to position [0, 0]
click at [473, 353] on link "Hide Email" at bounding box center [475, 349] width 29 height 6
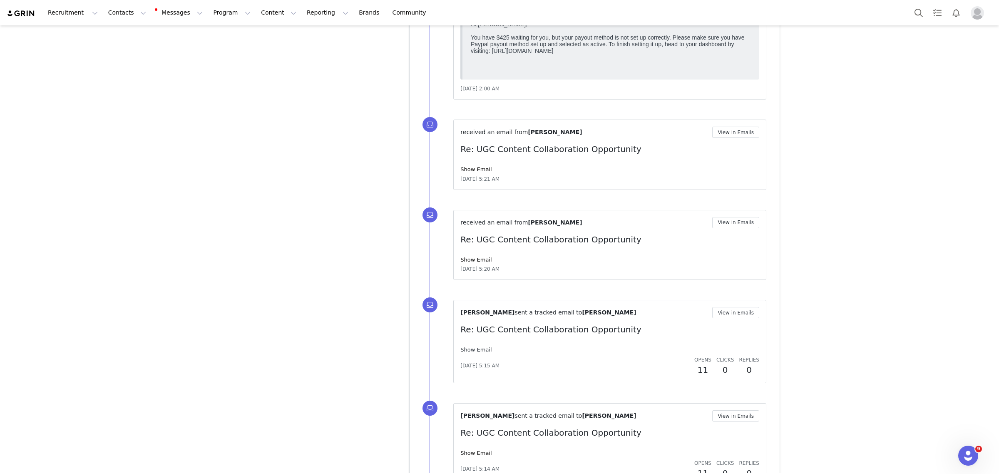
click at [473, 353] on link "Show Email" at bounding box center [476, 349] width 31 height 6
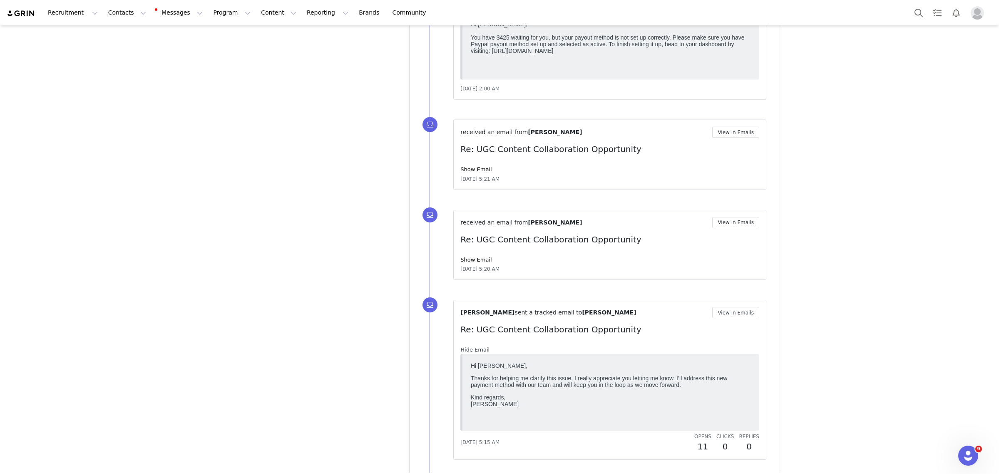
click at [473, 353] on link "Hide Email" at bounding box center [475, 349] width 29 height 6
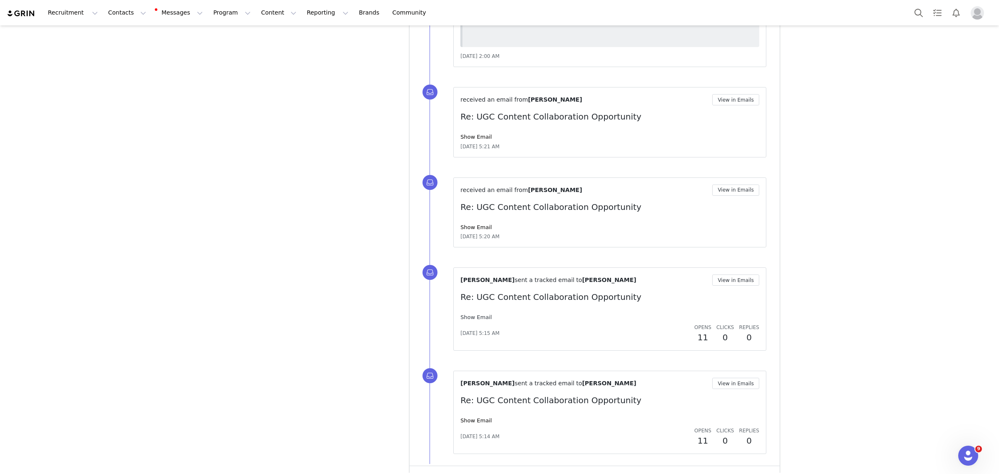
scroll to position [6209, 0]
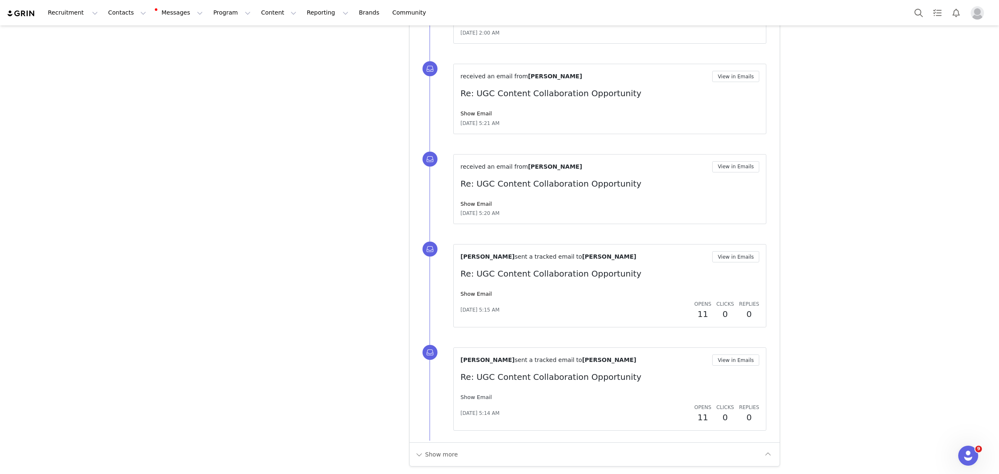
click at [468, 394] on link "Show Email" at bounding box center [476, 397] width 31 height 6
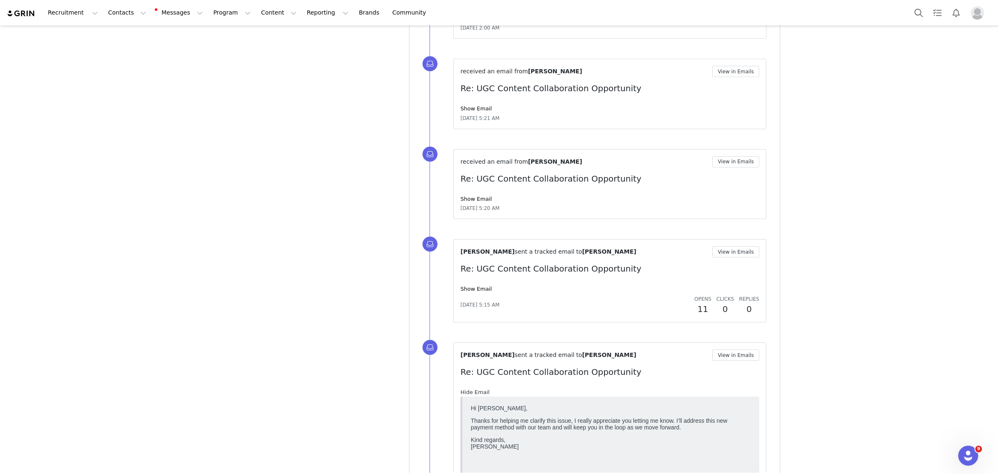
scroll to position [0, 0]
click at [467, 394] on link "Hide Email" at bounding box center [475, 392] width 29 height 6
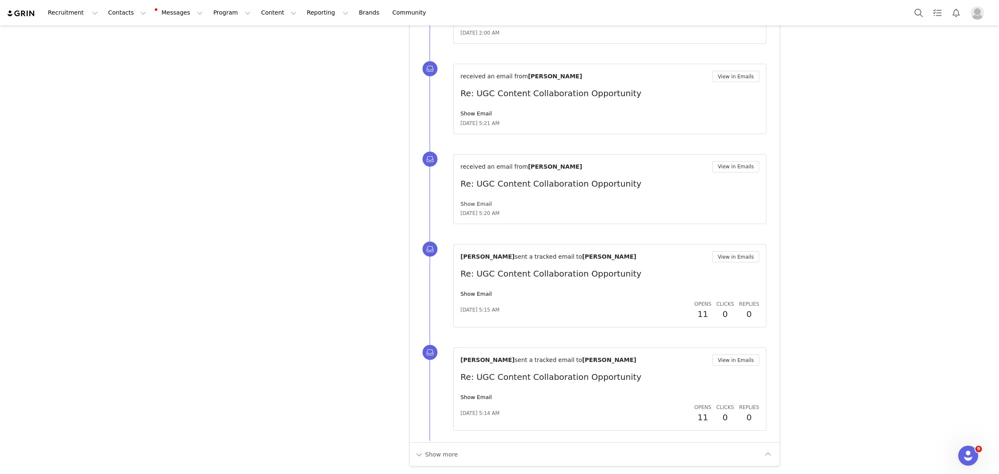
click at [475, 203] on link "Show Email" at bounding box center [476, 204] width 31 height 6
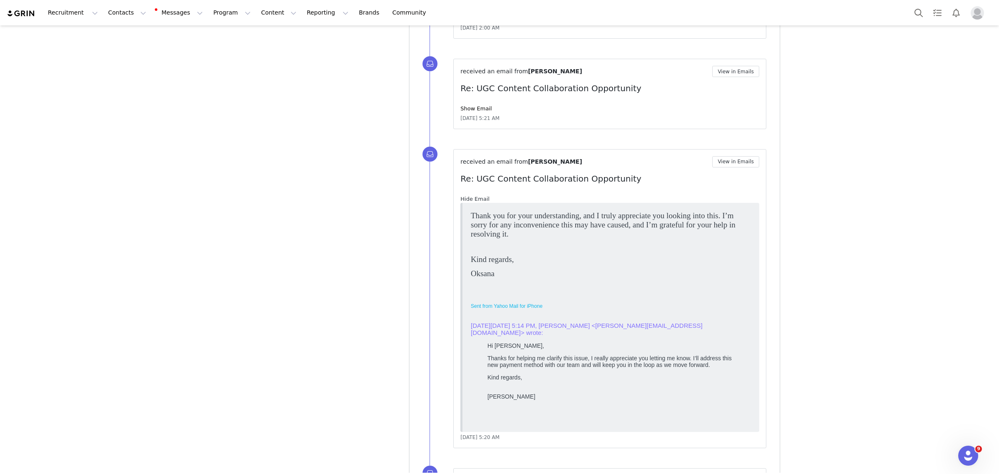
click at [473, 202] on link "Hide Email" at bounding box center [475, 199] width 29 height 6
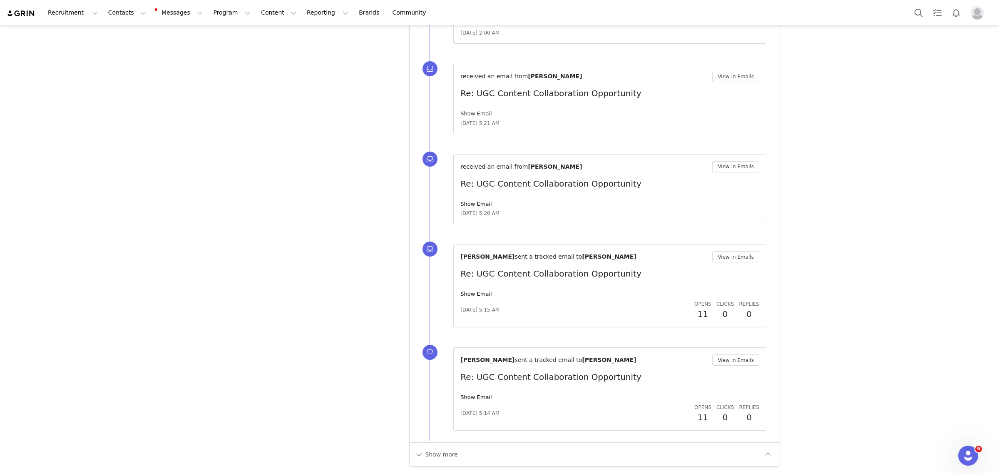
click at [472, 114] on link "Show Email" at bounding box center [476, 113] width 31 height 6
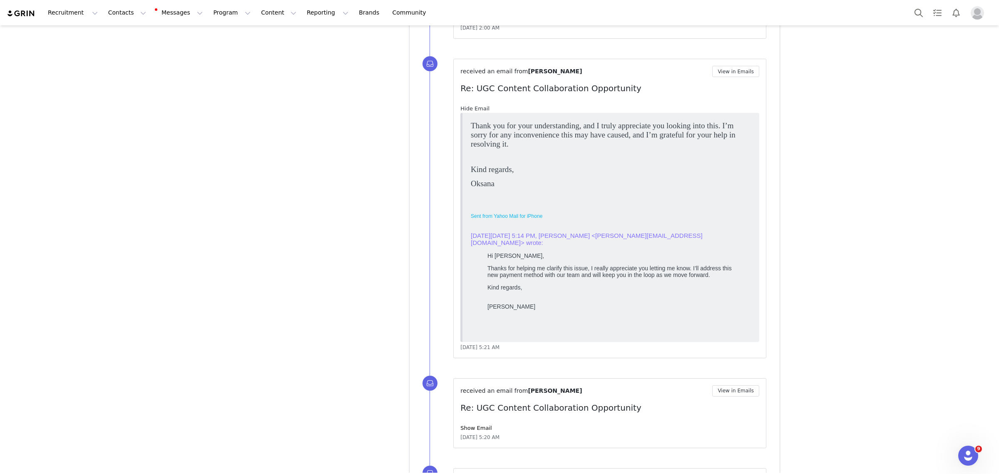
click at [466, 111] on link "Hide Email" at bounding box center [475, 108] width 29 height 6
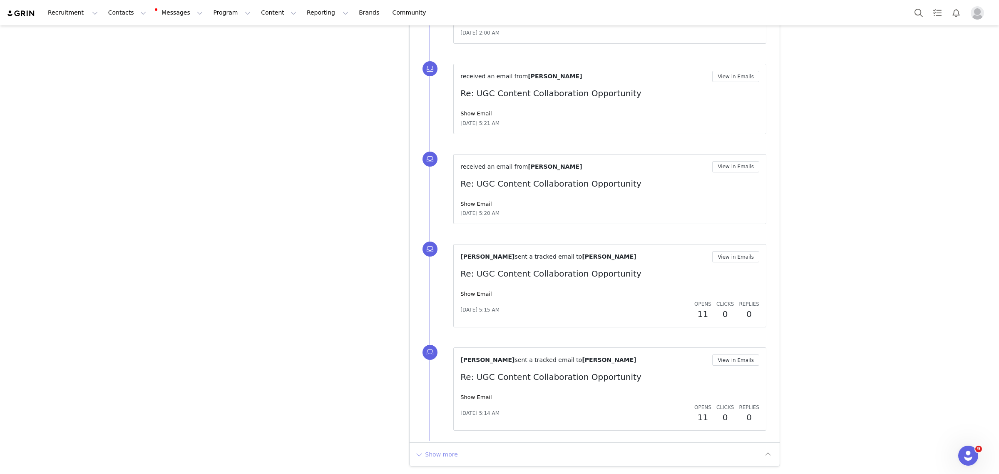
click at [428, 456] on button "Show more" at bounding box center [437, 454] width 44 height 13
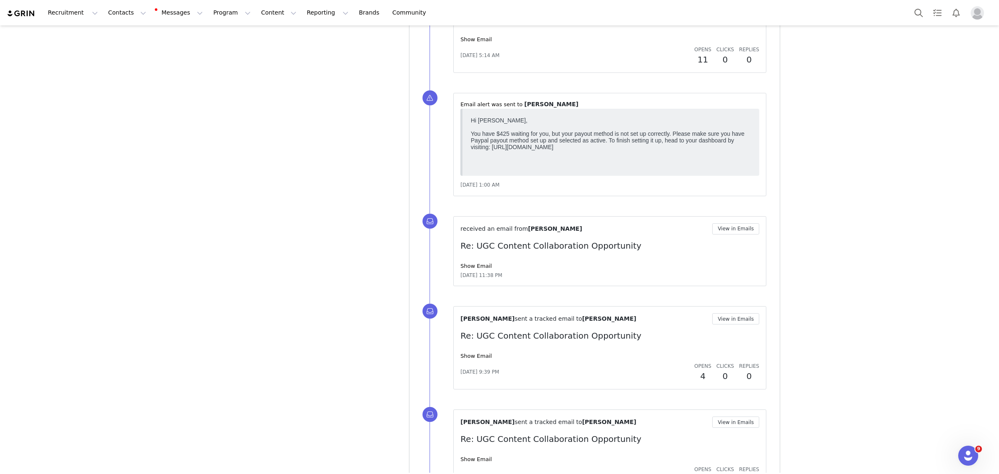
scroll to position [6585, 0]
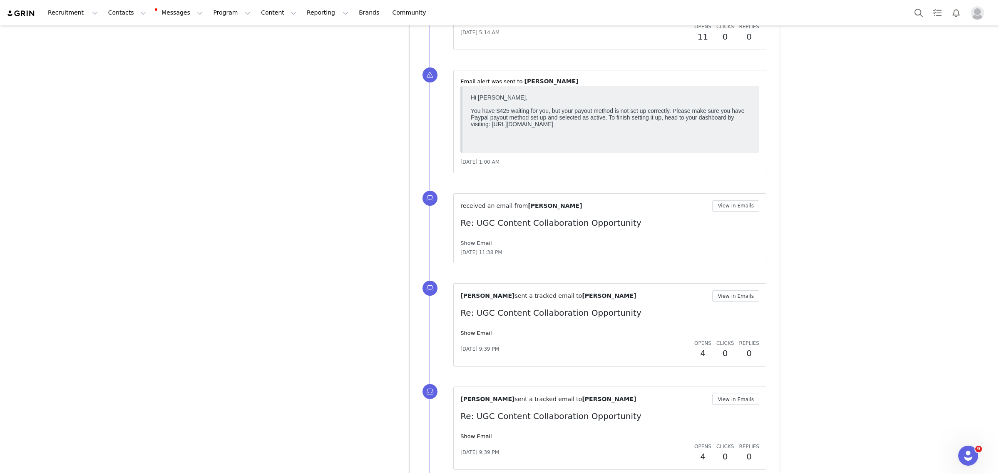
click at [465, 246] on link "Show Email" at bounding box center [476, 243] width 31 height 6
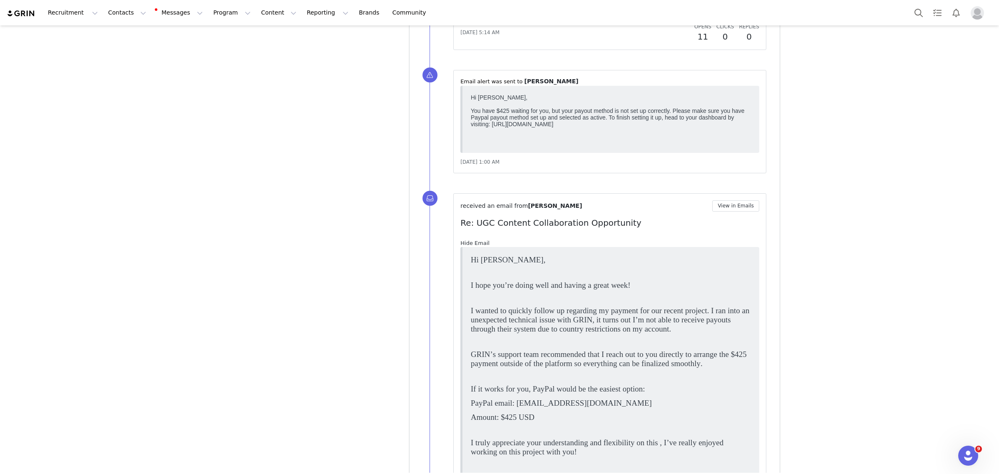
scroll to position [0, 0]
drag, startPoint x: 540, startPoint y: 319, endPoint x: 736, endPoint y: 328, distance: 195.9
click at [736, 328] on p "I wanted to quickly follow up regarding my payment for our recent project. I ra…" at bounding box center [611, 319] width 280 height 27
click at [604, 345] on body "Hi Priscilla, I hope you’re doing well and having a great week! I wanted to qui…" at bounding box center [611, 447] width 280 height 385
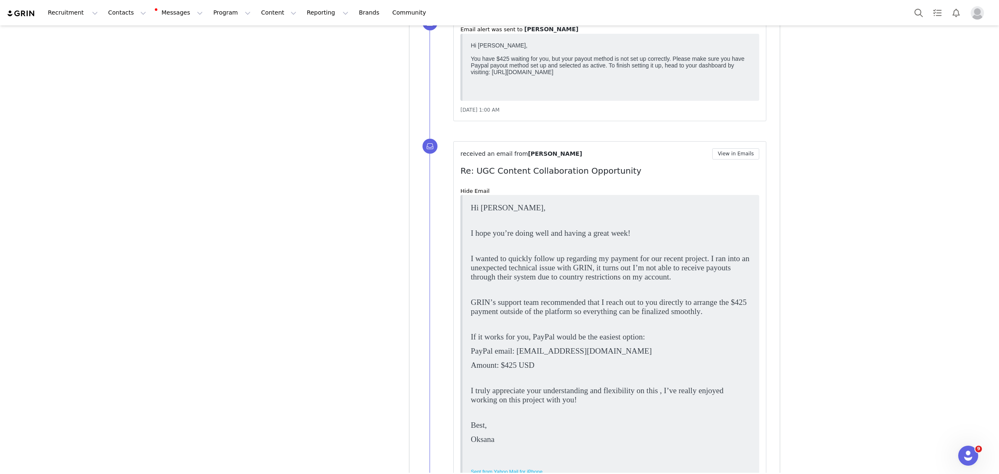
drag, startPoint x: 487, startPoint y: 303, endPoint x: 666, endPoint y: 302, distance: 178.6
click at [666, 302] on span "GRIN’s support team recommended that I reach out to you directly to arrange the…" at bounding box center [609, 307] width 276 height 18
drag, startPoint x: 495, startPoint y: 312, endPoint x: 703, endPoint y: 319, distance: 207.9
click at [703, 319] on body "Hi Priscilla, I hope you’re doing well and having a great week! I wanted to qui…" at bounding box center [611, 395] width 280 height 385
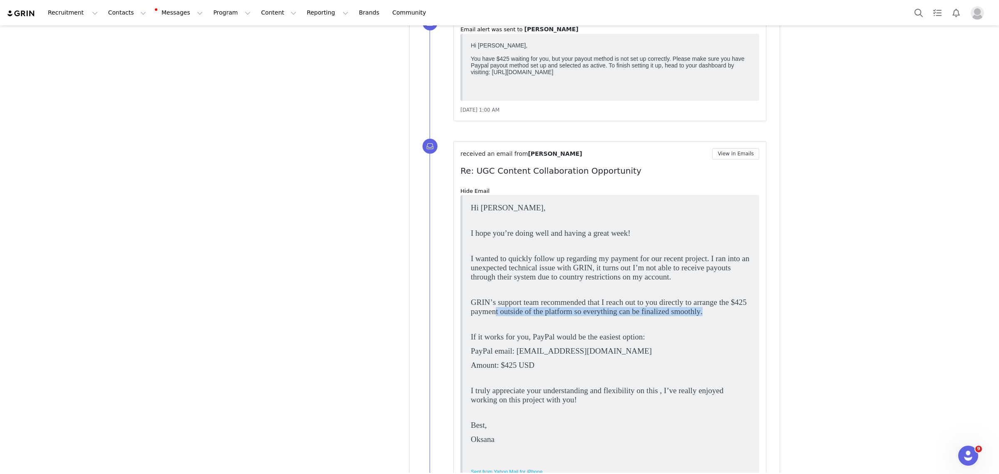
click at [723, 319] on body "Hi Priscilla, I hope you’re doing well and having a great week! I wanted to qui…" at bounding box center [611, 395] width 280 height 385
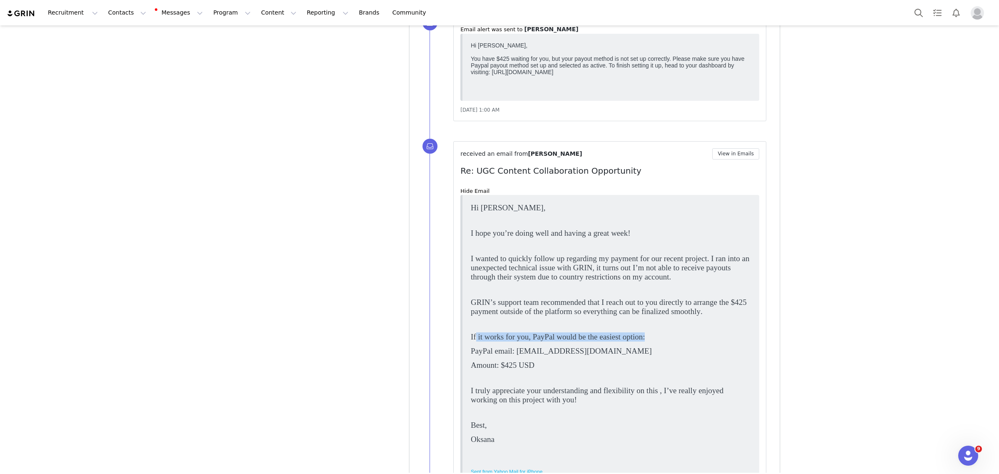
drag, startPoint x: 476, startPoint y: 337, endPoint x: 678, endPoint y: 337, distance: 202.0
click at [678, 337] on p "If it works for you, PayPal would be the easiest option:" at bounding box center [611, 336] width 280 height 9
click at [701, 337] on p "If it works for you, PayPal would be the easiest option:" at bounding box center [611, 336] width 280 height 9
click at [657, 373] on body "Hi Priscilla, I hope you’re doing well and having a great week! I wanted to qui…" at bounding box center [611, 395] width 280 height 385
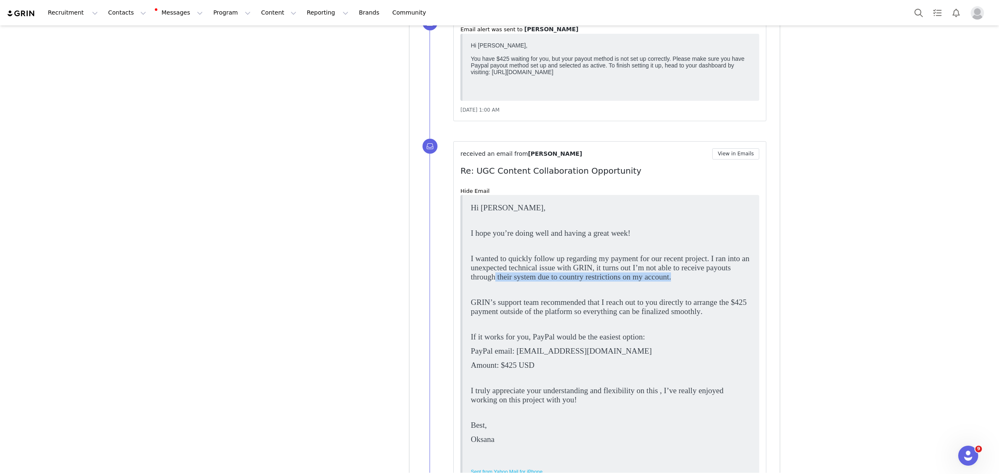
drag, startPoint x: 494, startPoint y: 276, endPoint x: 701, endPoint y: 288, distance: 207.3
click at [701, 288] on body "Hi Priscilla, I hope you’re doing well and having a great week! I wanted to qui…" at bounding box center [611, 395] width 280 height 385
click at [628, 311] on span "GRIN’s support team recommended that I reach out to you directly to arrange the…" at bounding box center [609, 307] width 276 height 18
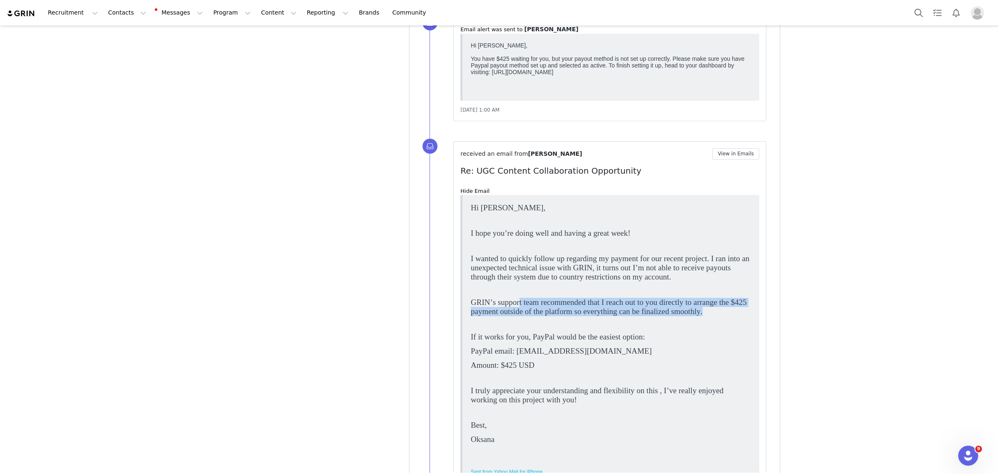
drag, startPoint x: 520, startPoint y: 306, endPoint x: 749, endPoint y: 310, distance: 228.6
click at [749, 310] on p "GRIN’s support team recommended that I reach out to you directly to arrange the…" at bounding box center [611, 307] width 280 height 18
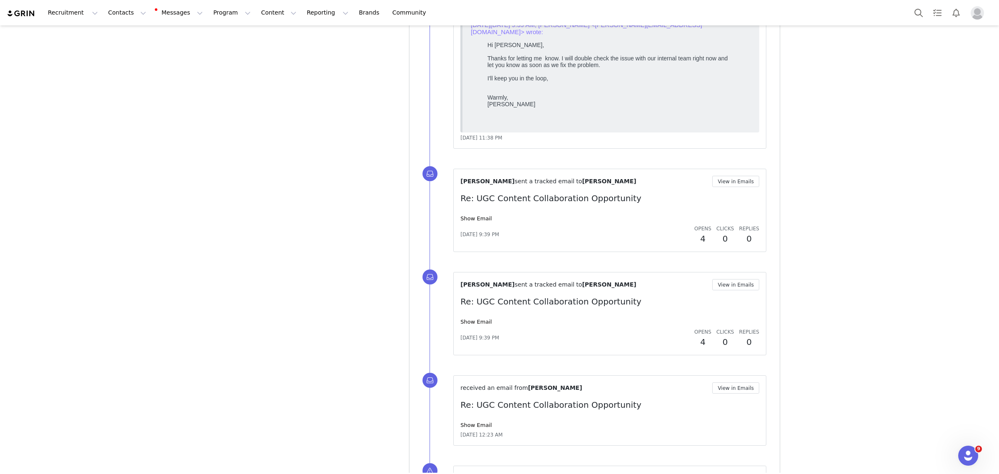
scroll to position [7105, 0]
click at [478, 219] on link "Show Email" at bounding box center [476, 216] width 31 height 6
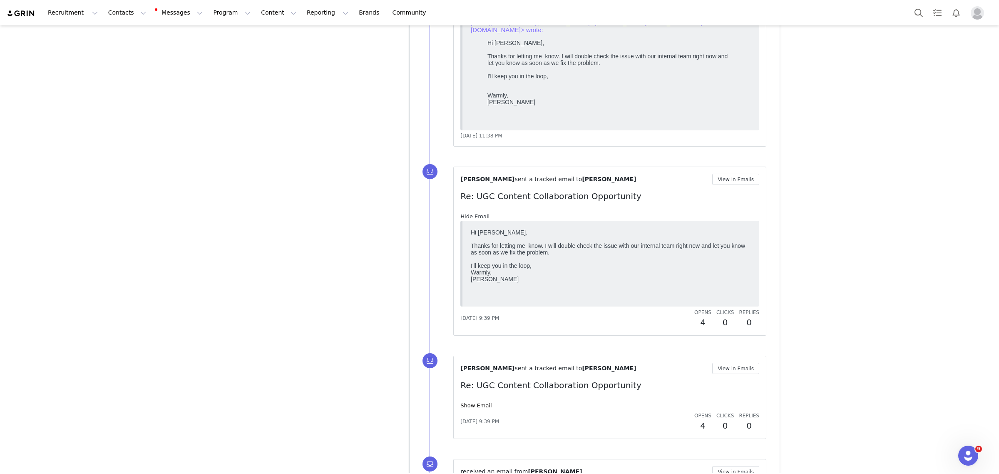
scroll to position [0, 0]
click at [475, 219] on link "Hide Email" at bounding box center [475, 216] width 29 height 6
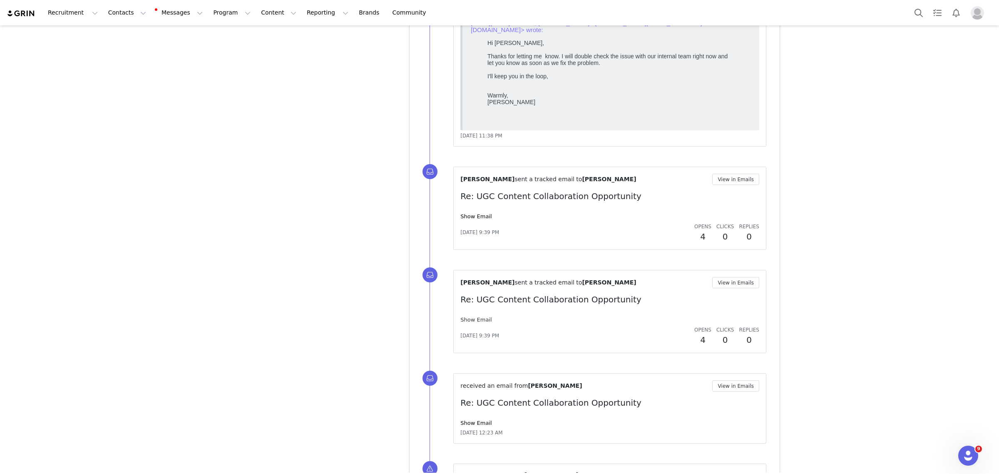
click at [466, 323] on link "Show Email" at bounding box center [476, 319] width 31 height 6
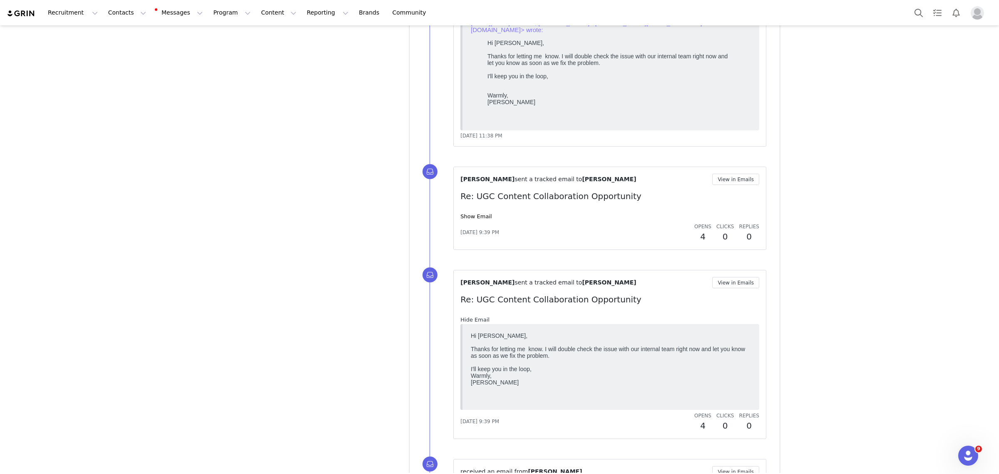
click at [465, 322] on link "Hide Email" at bounding box center [475, 319] width 29 height 6
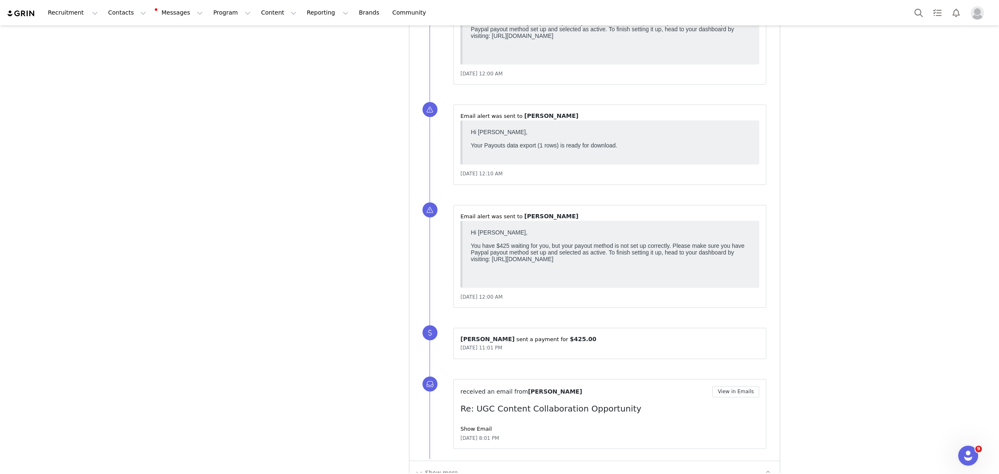
scroll to position [7612, 0]
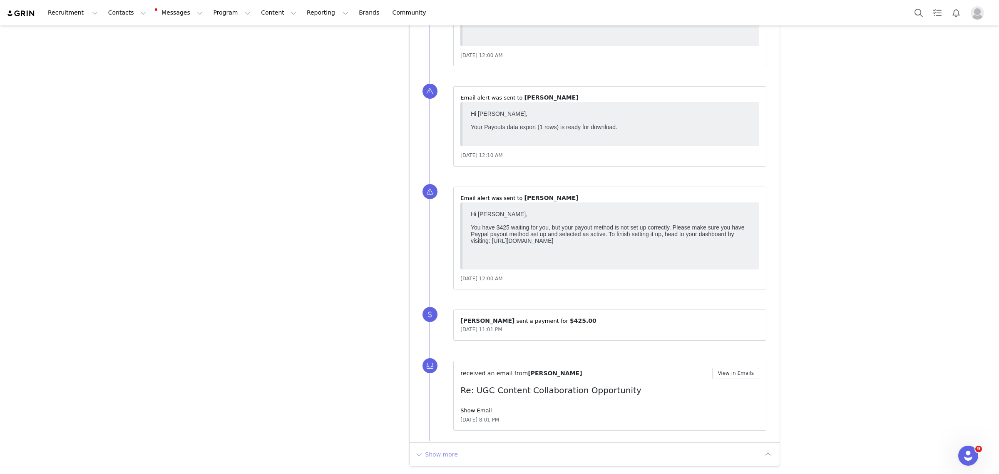
click at [434, 452] on button "Show more" at bounding box center [437, 454] width 44 height 13
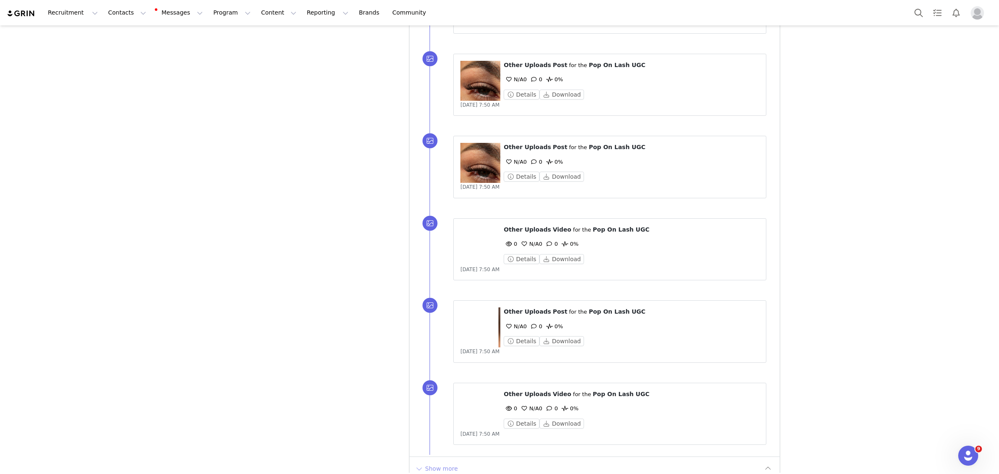
scroll to position [8502, 0]
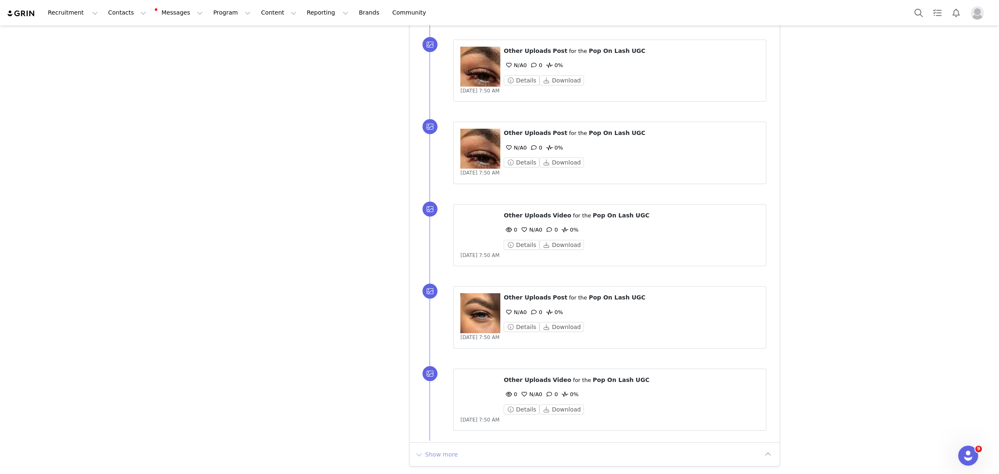
click at [422, 454] on button "Show more" at bounding box center [437, 454] width 44 height 13
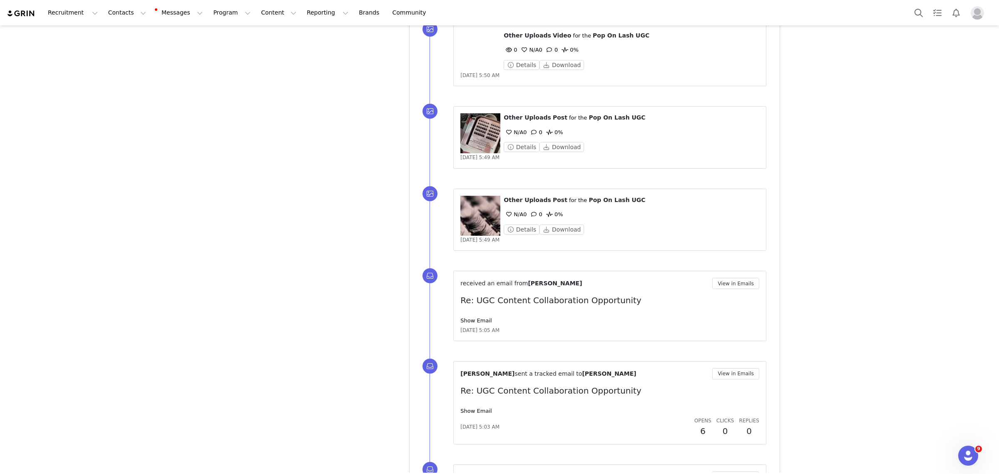
scroll to position [9959, 0]
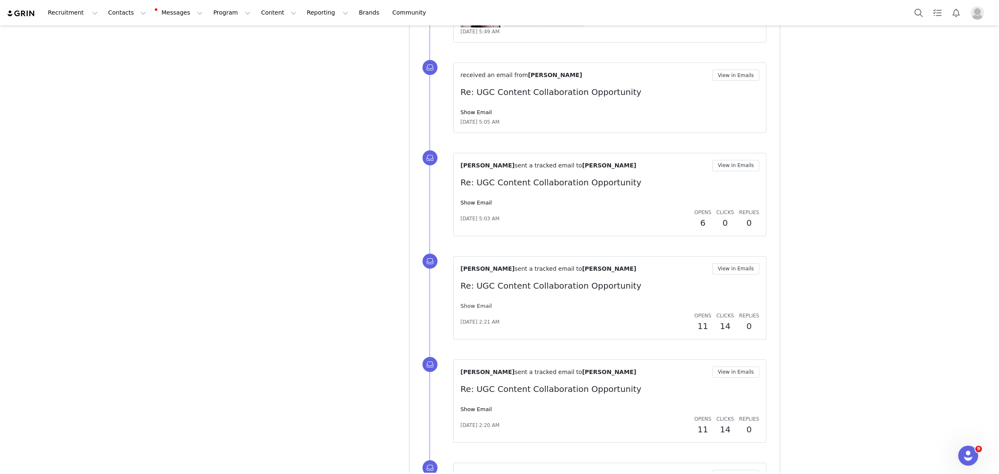
click at [470, 309] on link "Show Email" at bounding box center [476, 306] width 31 height 6
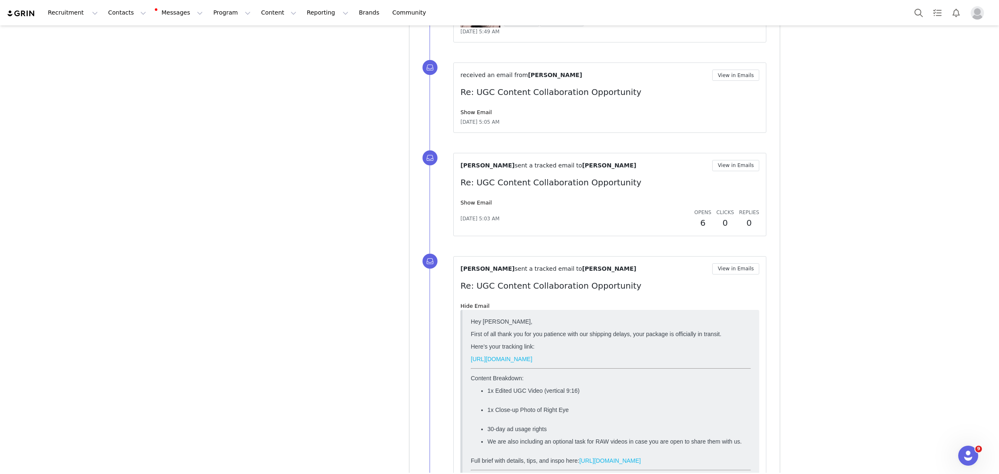
scroll to position [10011, 0]
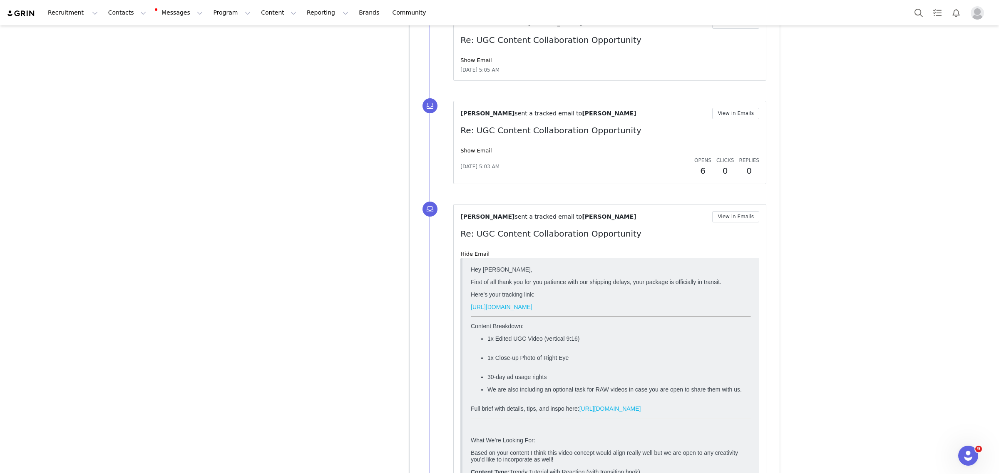
click at [617, 412] on link "https://docs.google.com/document/d/1VE7MvUtUgpUimekBrAAzOJVULglROmsyVZT4Nv0nBa4…" at bounding box center [611, 408] width 62 height 7
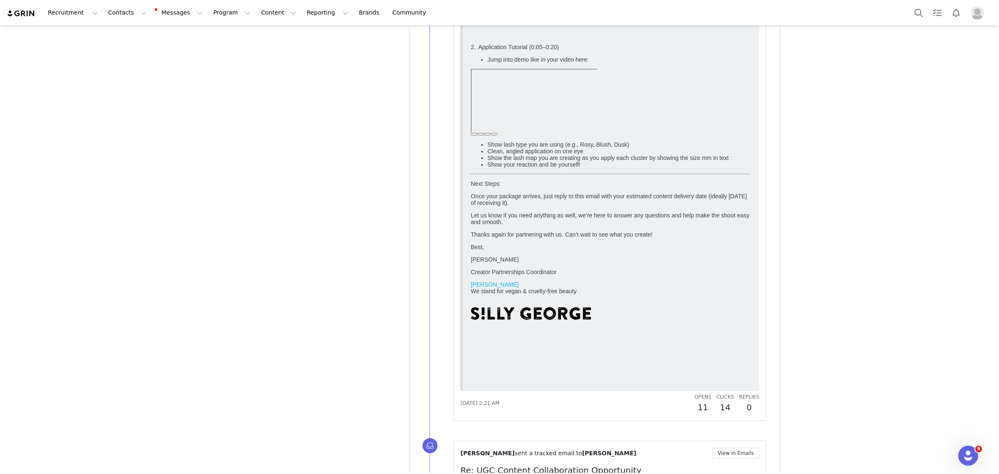
scroll to position [10871, 0]
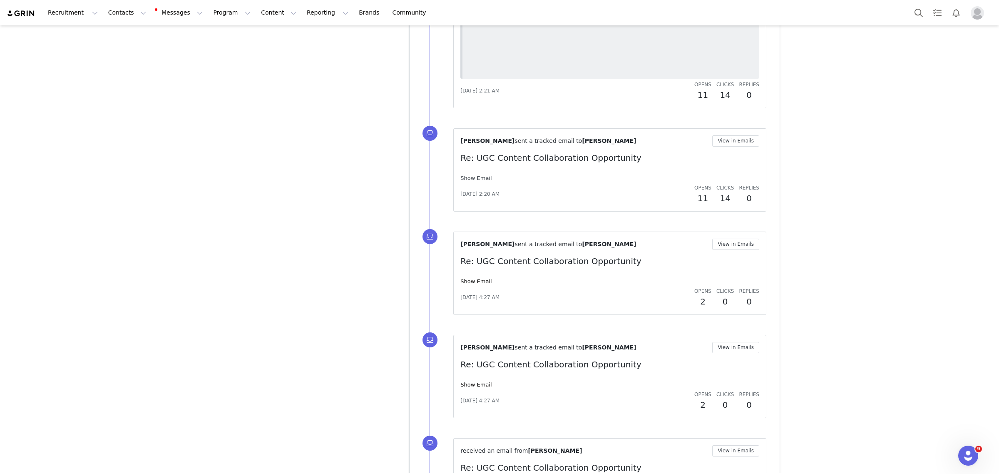
click at [473, 181] on link "Show Email" at bounding box center [476, 178] width 31 height 6
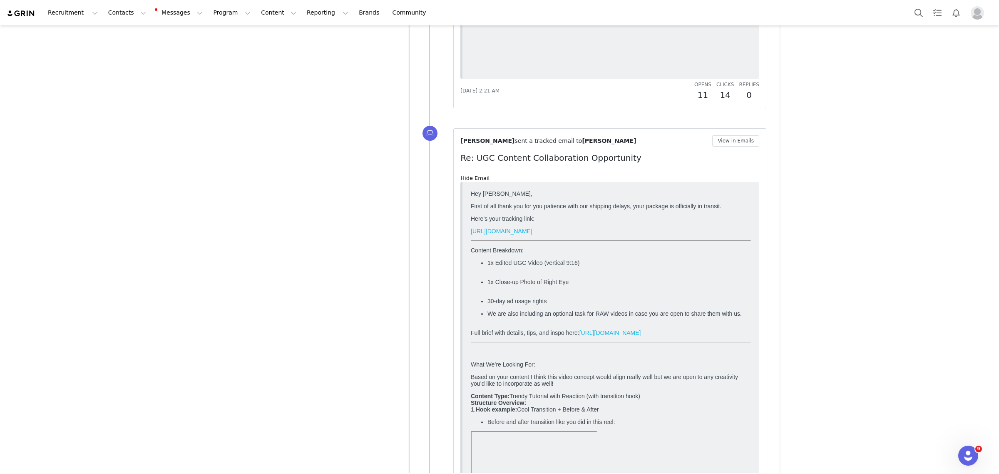
scroll to position [0, 0]
drag, startPoint x: 470, startPoint y: 253, endPoint x: 737, endPoint y: 311, distance: 273.2
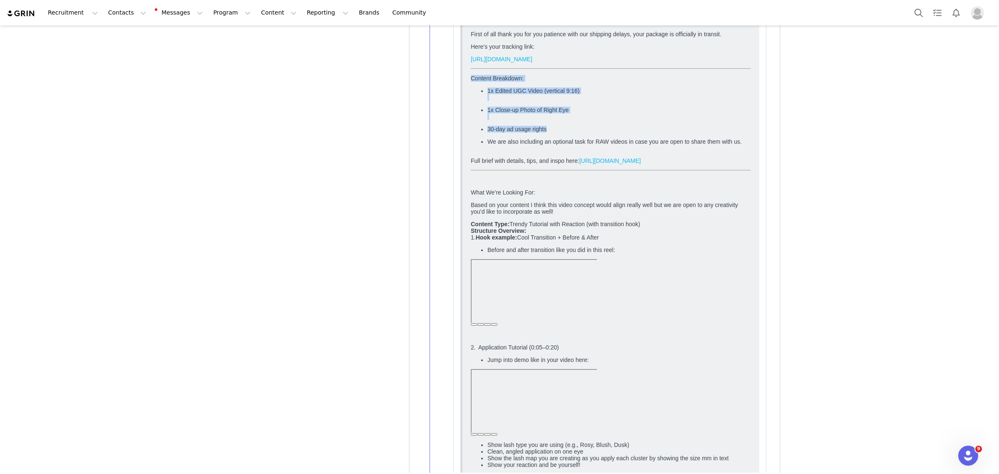
scroll to position [11131, 0]
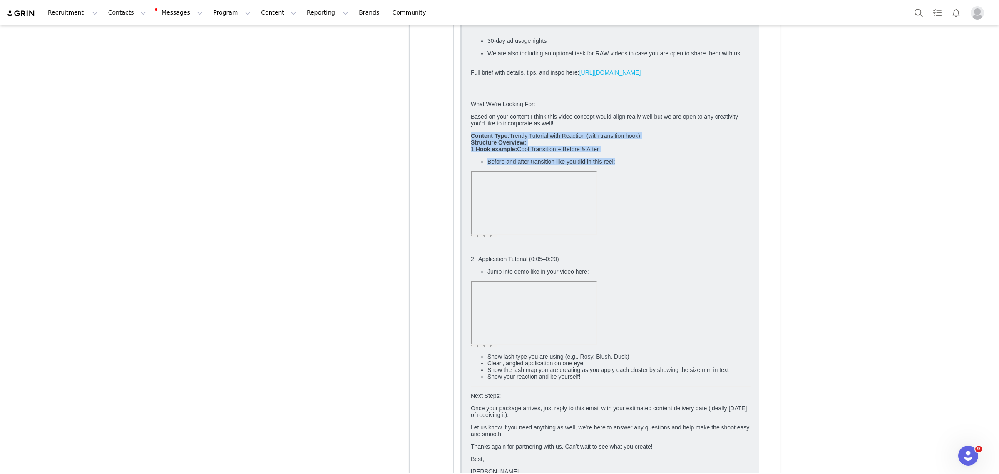
drag, startPoint x: 468, startPoint y: 172, endPoint x: 639, endPoint y: 203, distance: 174.0
click at [639, 203] on html "Hey Oksana, First of all thank you for you patience with our shipping delays, y…" at bounding box center [611, 262] width 287 height 671
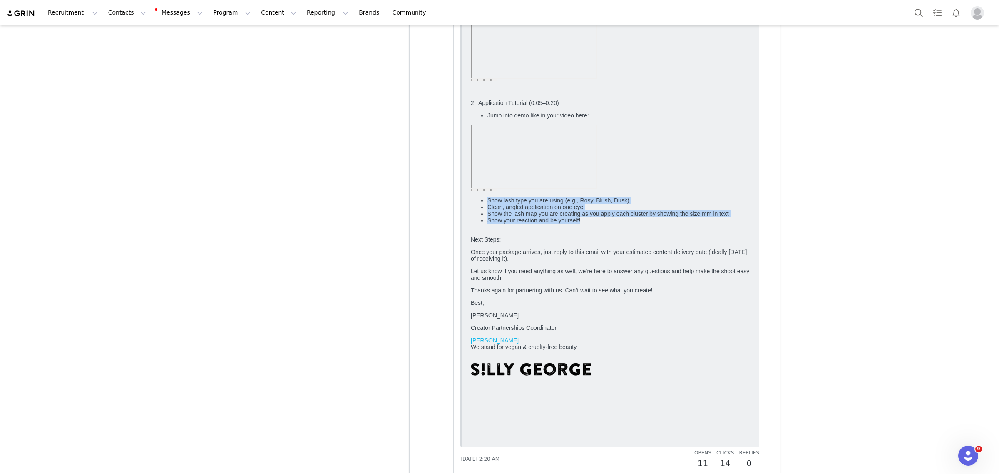
drag, startPoint x: 485, startPoint y: 242, endPoint x: 733, endPoint y: 271, distance: 249.4
click at [733, 271] on body "Hey Oksana, First of all thank you for you patience with our shipping delays, y…" at bounding box center [611, 106] width 280 height 665
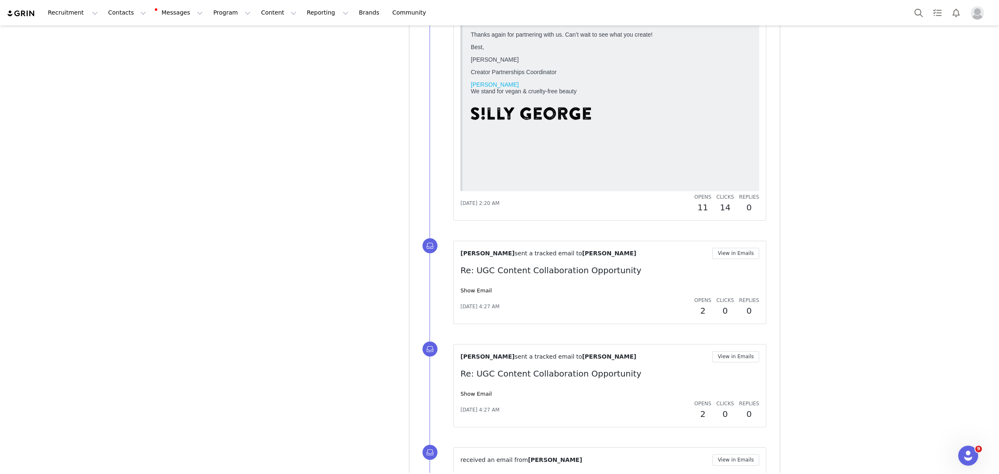
scroll to position [11548, 0]
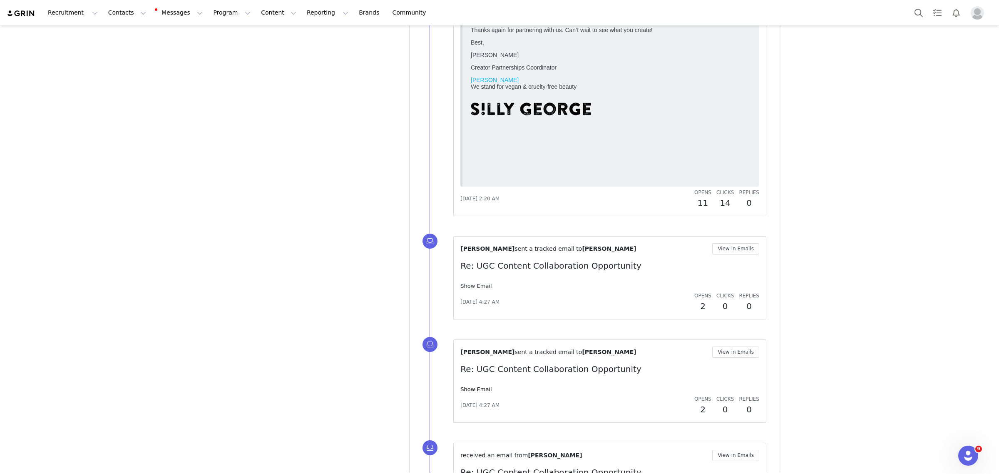
click at [482, 289] on link "Show Email" at bounding box center [476, 286] width 31 height 6
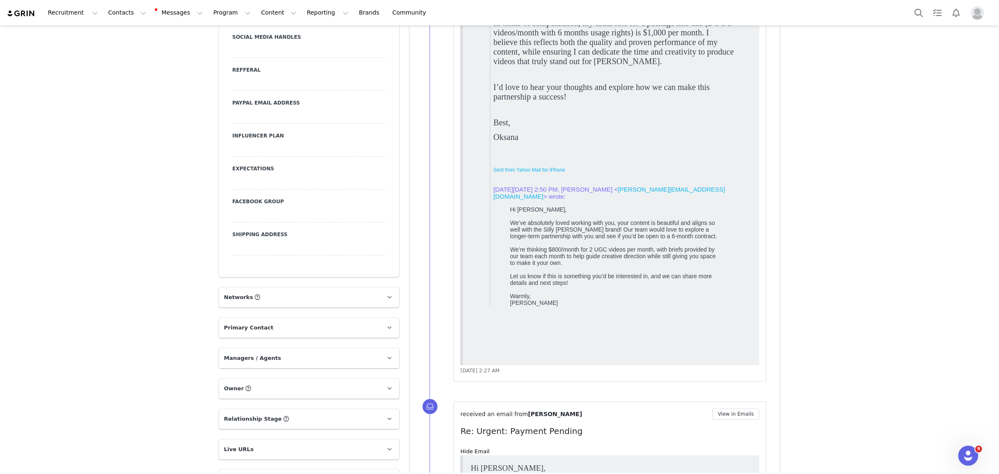
scroll to position [996, 0]
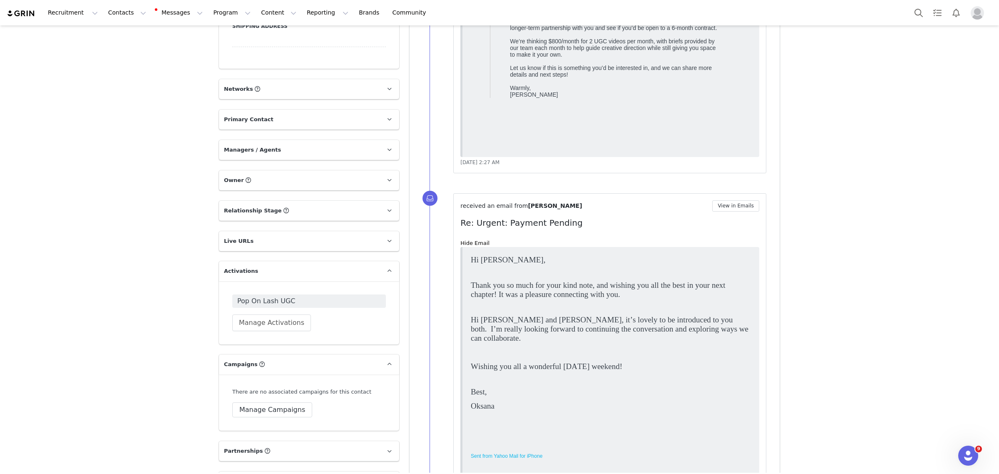
drag, startPoint x: 485, startPoint y: 289, endPoint x: 740, endPoint y: 360, distance: 265.1
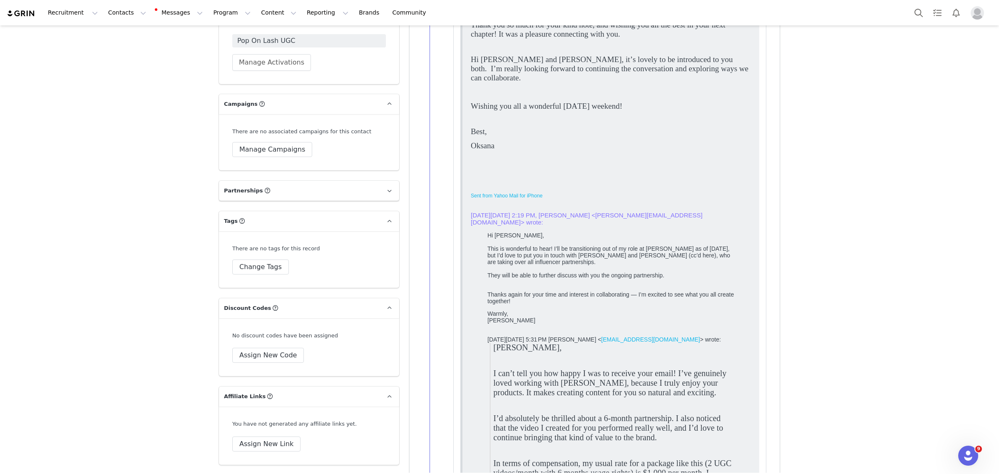
scroll to position [1309, 0]
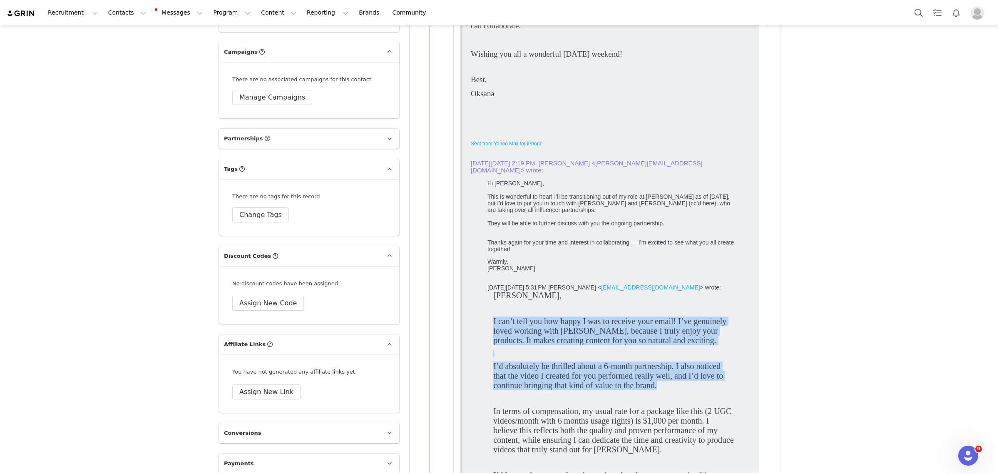
drag, startPoint x: 502, startPoint y: 327, endPoint x: 721, endPoint y: 358, distance: 221.7
click at [738, 397] on body "Hi Priscilla, Thank you so much for your kind note, and wishing you all the bes…" at bounding box center [611, 343] width 280 height 800
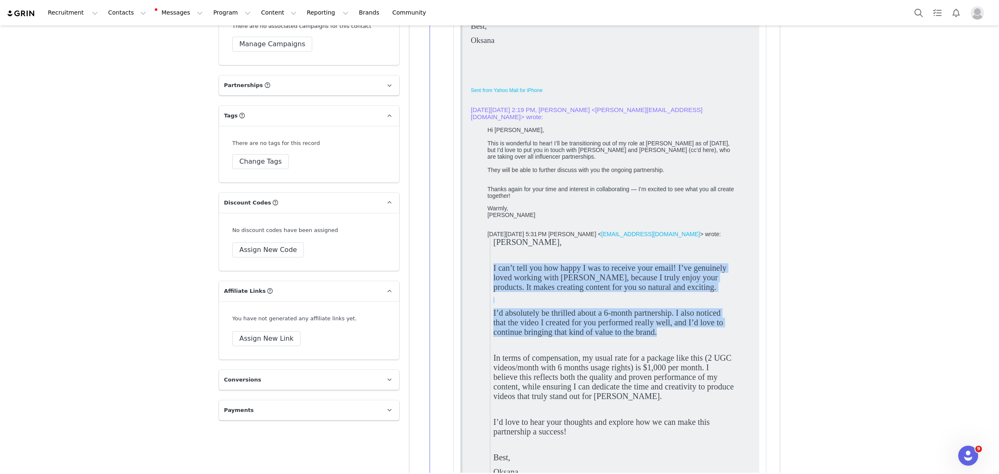
scroll to position [1413, 0]
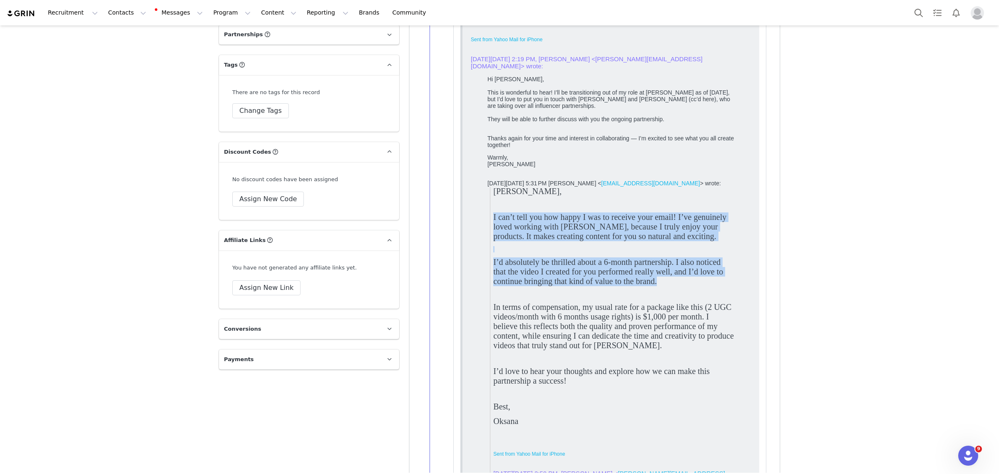
click at [693, 325] on span "In terms of compensation, my usual rate for a package like this (2 UGC videos/m…" at bounding box center [613, 326] width 241 height 47
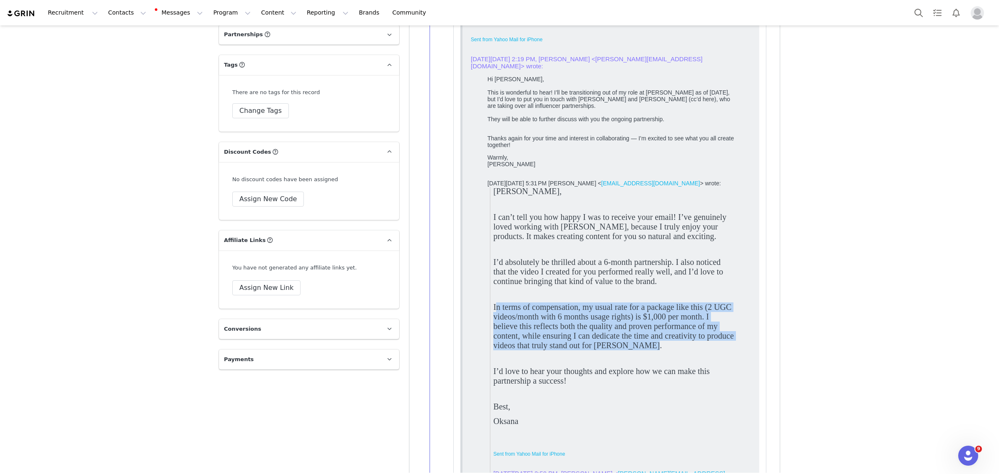
drag, startPoint x: 496, startPoint y: 311, endPoint x: 745, endPoint y: 351, distance: 252.3
click at [745, 351] on body "Hi Priscilla, Thank you so much for your kind note, and wishing you all the bes…" at bounding box center [611, 239] width 280 height 800
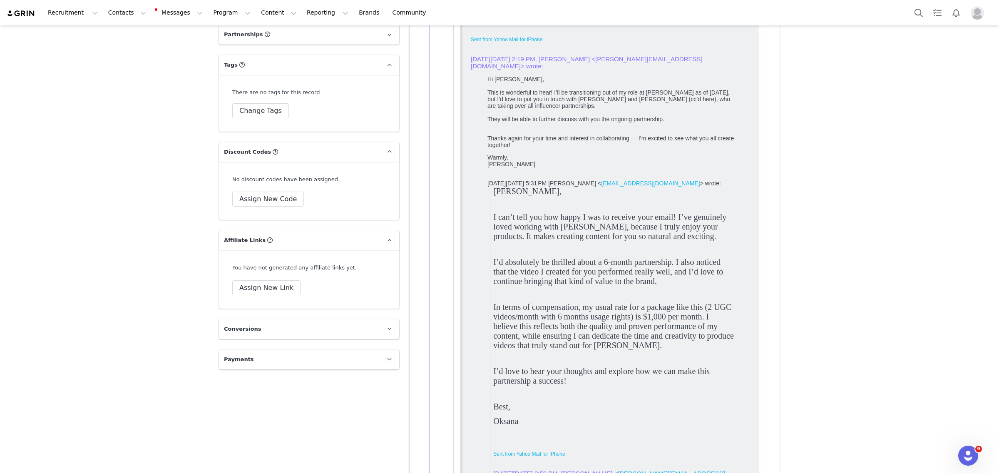
click at [622, 358] on div "Hii Priscilla, I can’t tell you how happy I was to receive your email! I’ve gen…" at bounding box center [613, 388] width 241 height 403
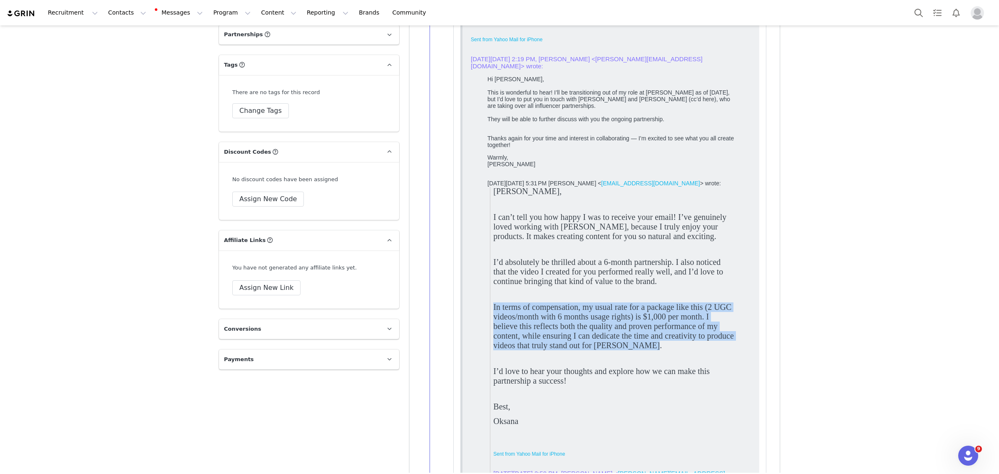
drag, startPoint x: 617, startPoint y: 344, endPoint x: 490, endPoint y: 314, distance: 130.6
click at [490, 314] on blockquote "Hii Priscilla, I can’t tell you how happy I was to receive your email! I’ve gen…" at bounding box center [612, 388] width 244 height 403
copy span "In terms of compensation, my usual rate for a package like this (2 UGC videos/m…"
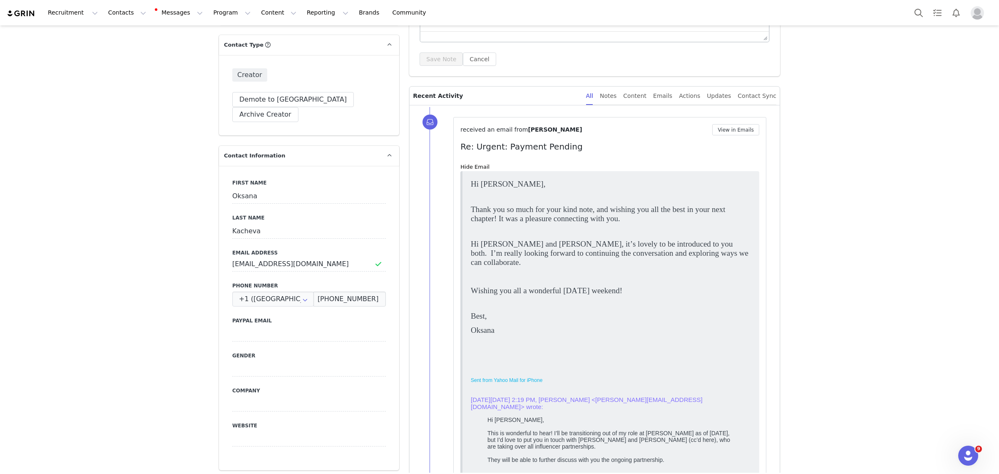
scroll to position [0, 0]
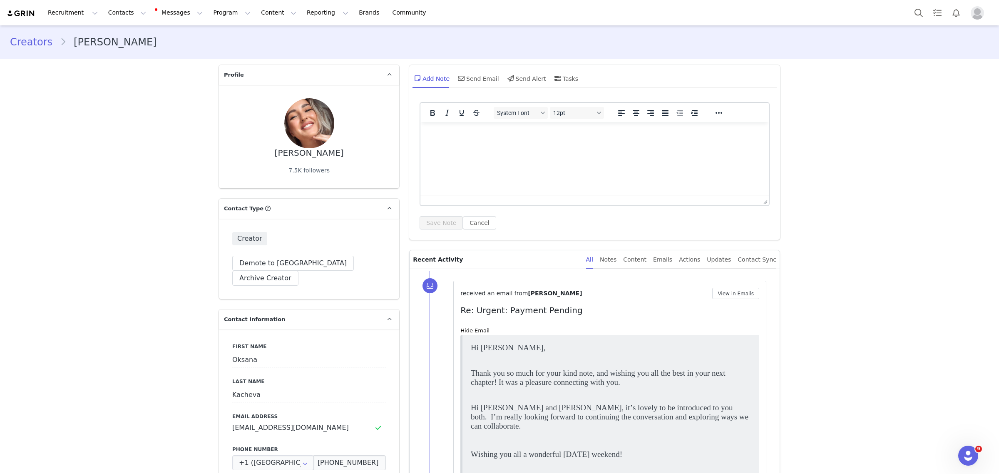
click at [617, 145] on html at bounding box center [595, 133] width 349 height 22
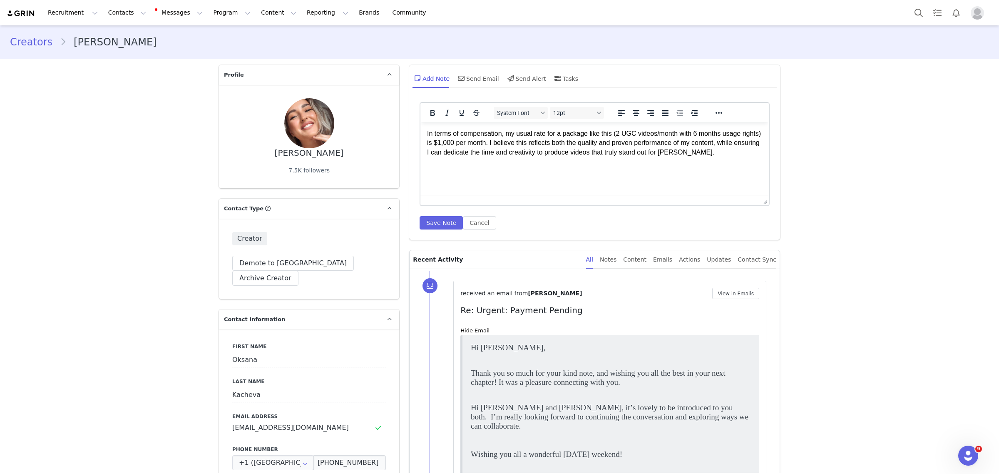
click at [730, 153] on p "In terms of compensation, my usual rate for a package like this (2 UGC videos/m…" at bounding box center [594, 143] width 335 height 28
click at [433, 224] on button "Save Note" at bounding box center [441, 222] width 43 height 13
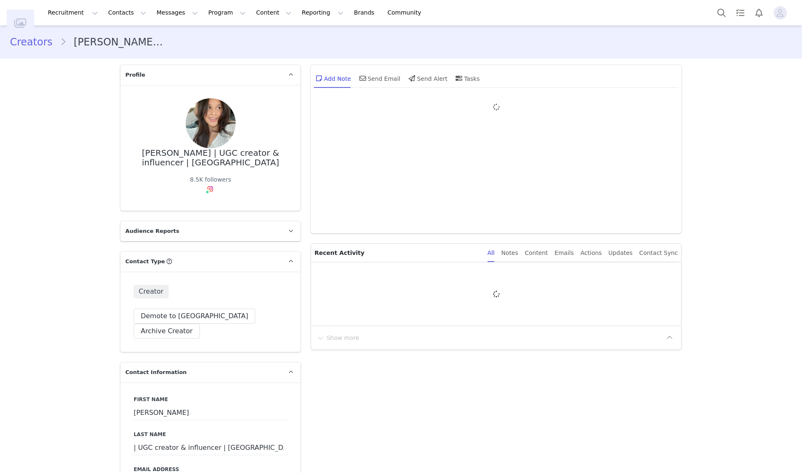
type input "+1 ([GEOGRAPHIC_DATA])"
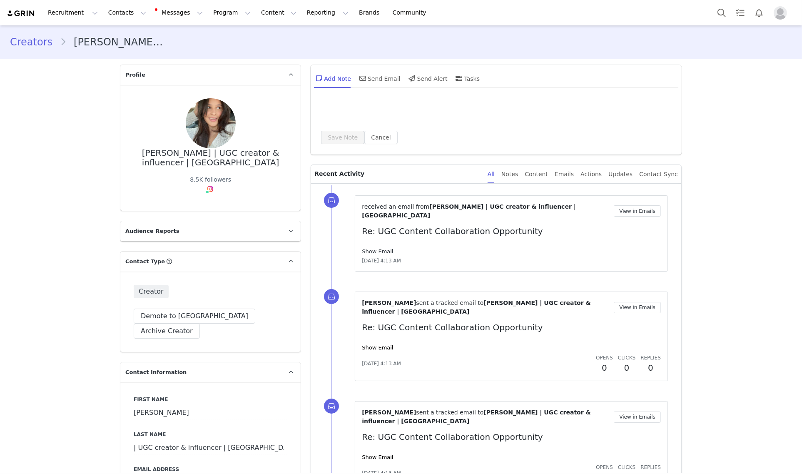
click at [376, 248] on link "Show Email" at bounding box center [377, 251] width 31 height 6
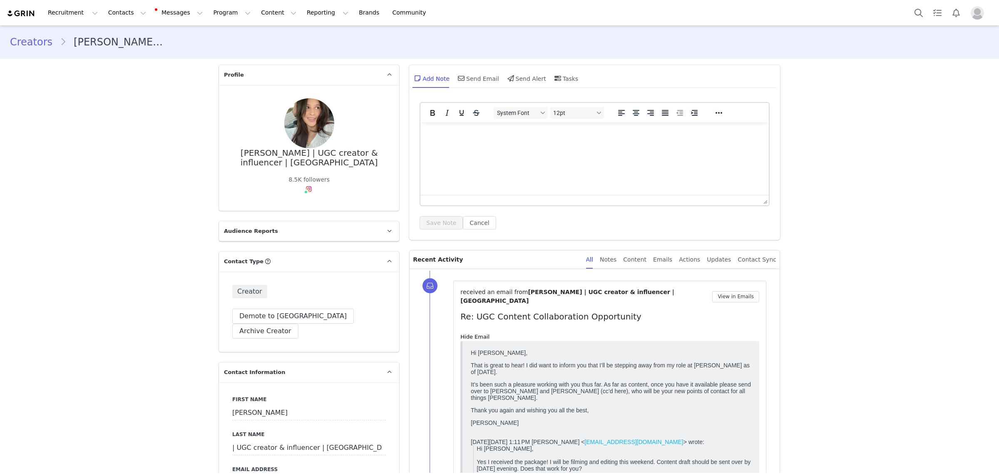
click at [696, 381] on div "That is great to hear! I did want to inform you that I’ll be stepping away from…" at bounding box center [611, 393] width 280 height 64
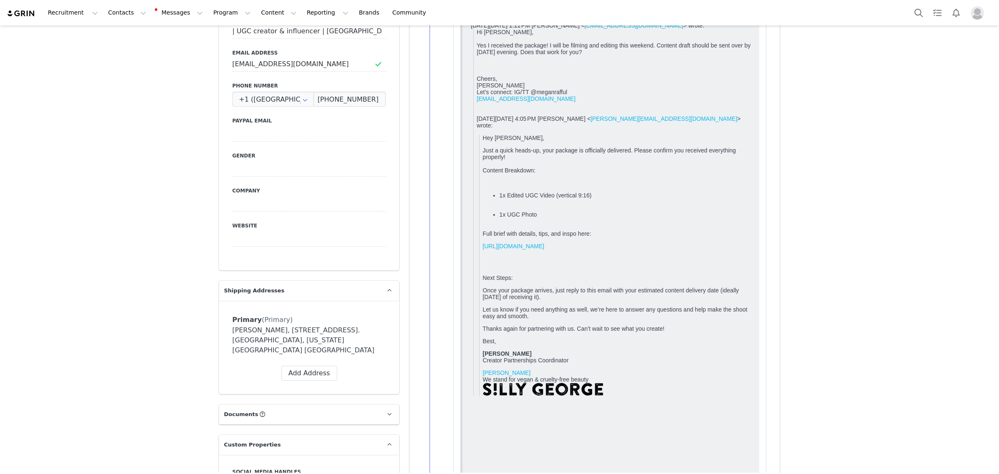
click at [545, 249] on link "[URL][DOMAIN_NAME]" at bounding box center [514, 246] width 62 height 7
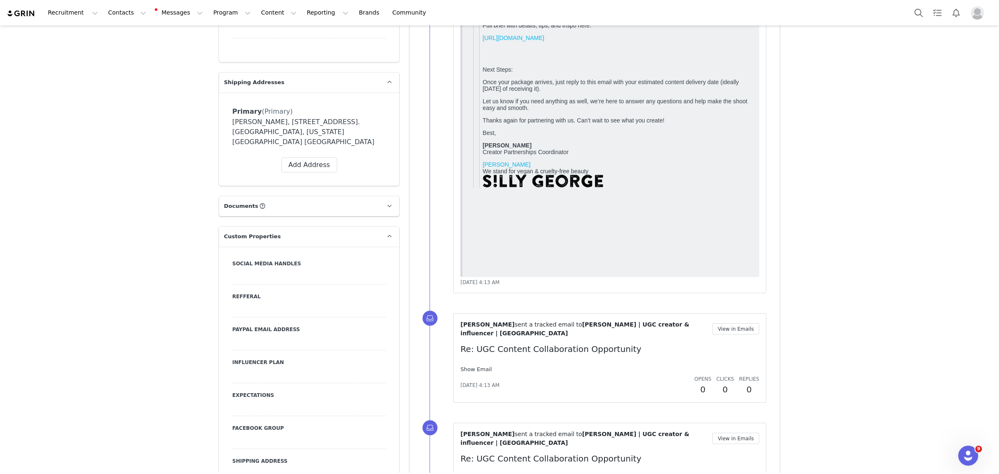
click at [473, 366] on link "Show Email" at bounding box center [476, 369] width 31 height 6
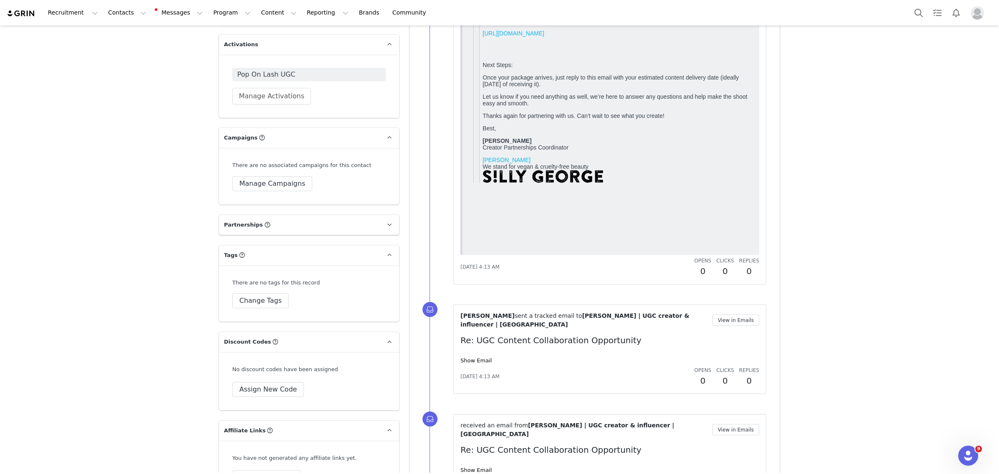
scroll to position [1301, 0]
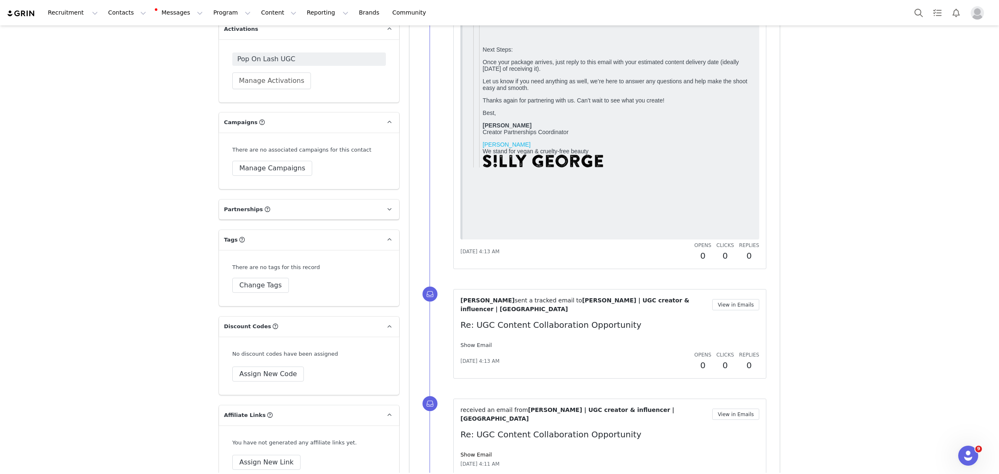
click at [477, 342] on link "Show Email" at bounding box center [476, 345] width 31 height 6
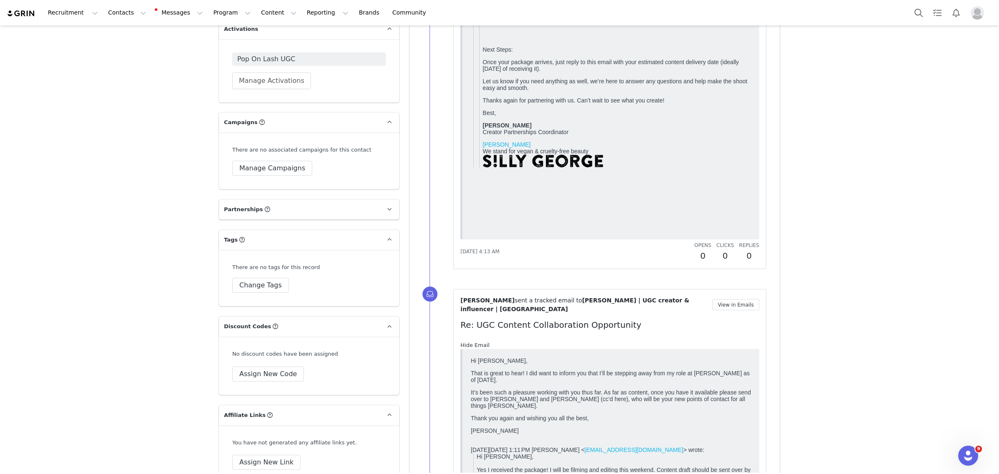
scroll to position [0, 0]
click at [477, 342] on link "Hide Email" at bounding box center [475, 345] width 29 height 6
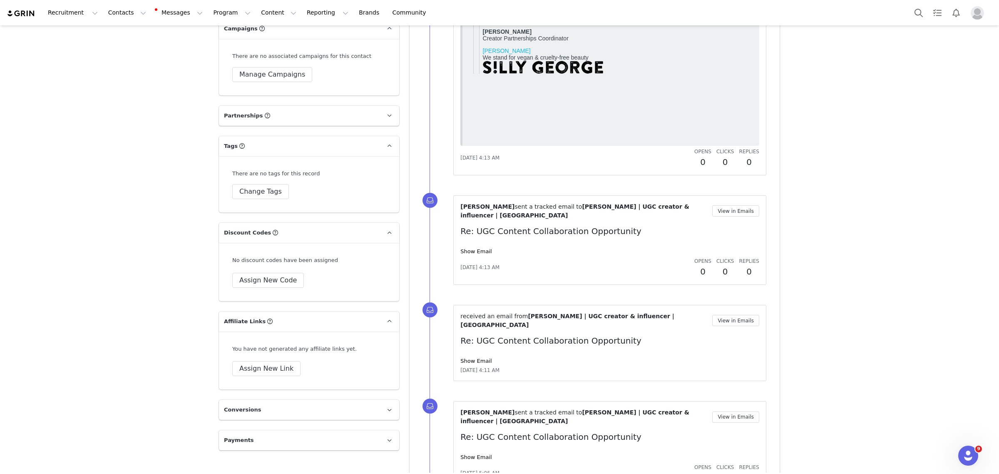
scroll to position [1405, 0]
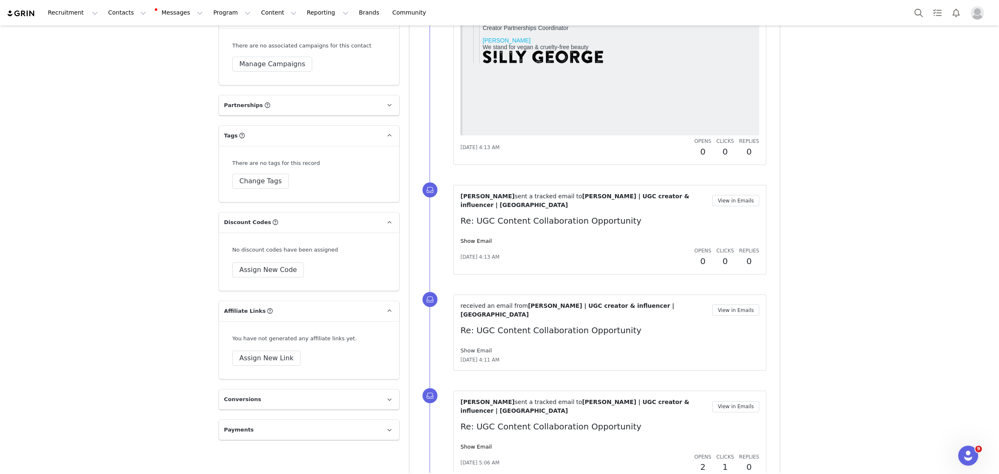
click at [476, 347] on link "Show Email" at bounding box center [476, 350] width 31 height 6
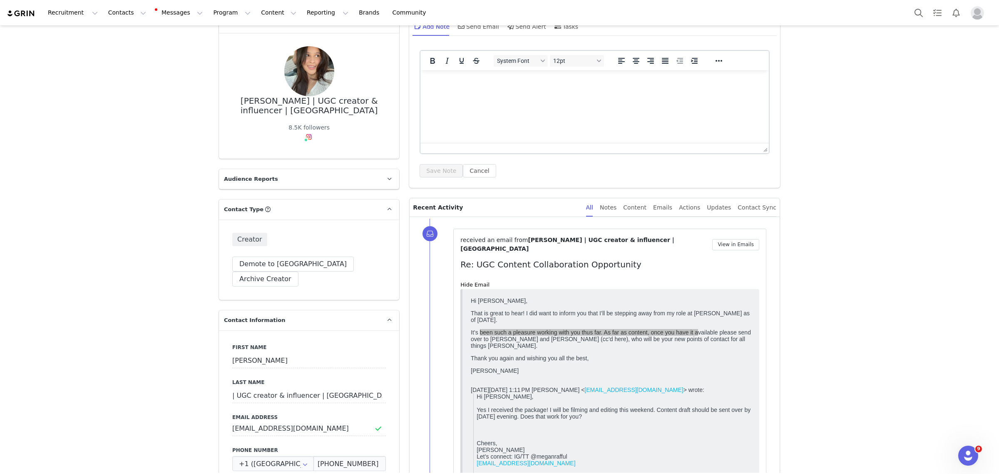
scroll to position [0, 0]
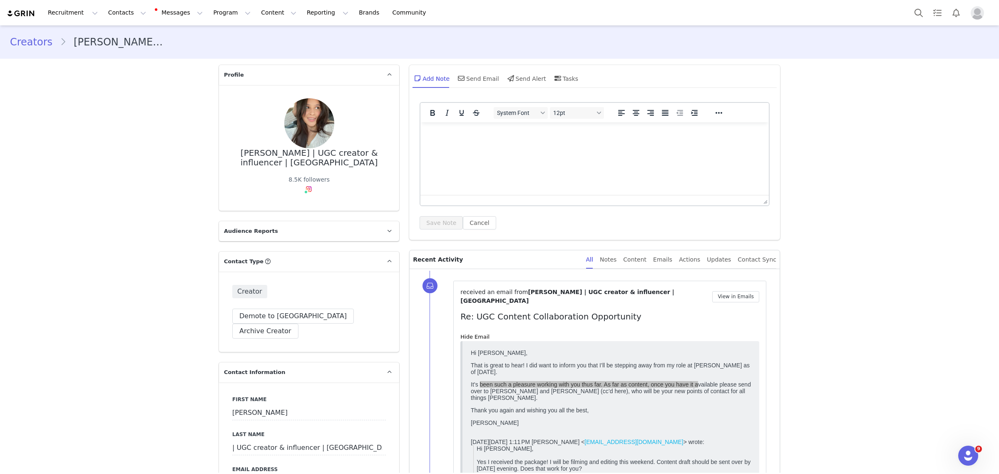
click at [675, 311] on p "Re: UGC Content Collaboration Opportunity" at bounding box center [610, 316] width 299 height 12
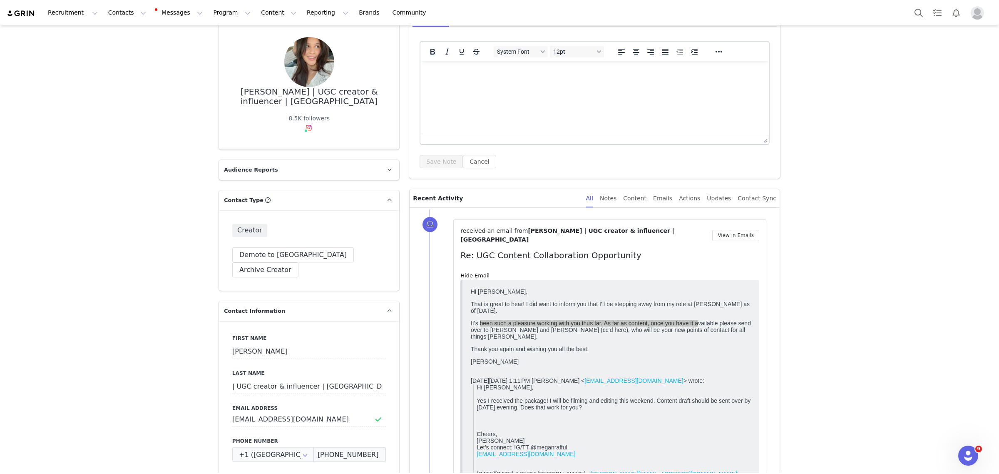
scroll to position [104, 0]
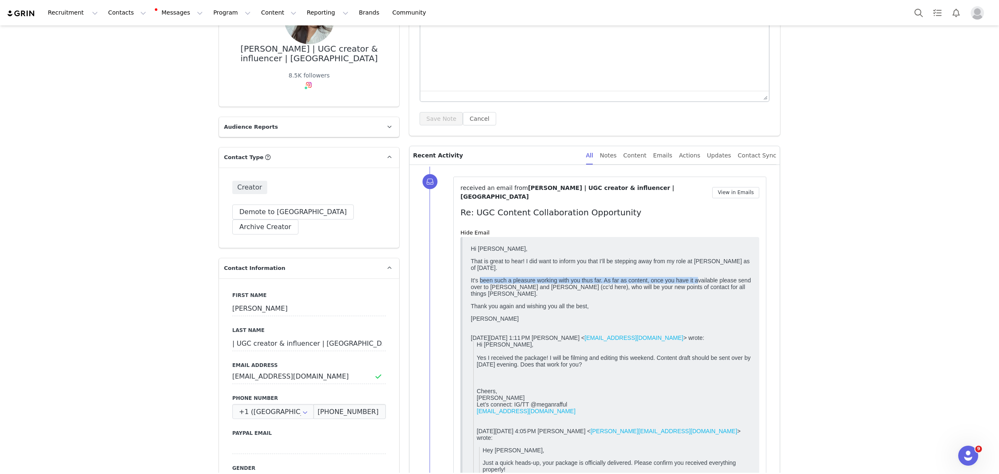
drag, startPoint x: 497, startPoint y: 363, endPoint x: 757, endPoint y: 373, distance: 260.8
drag, startPoint x: 290, startPoint y: 131, endPoint x: 754, endPoint y: 367, distance: 520.5
click at [610, 274] on div "That is great to hear! I did want to inform you that I’ll be stepping away from…" at bounding box center [611, 289] width 280 height 64
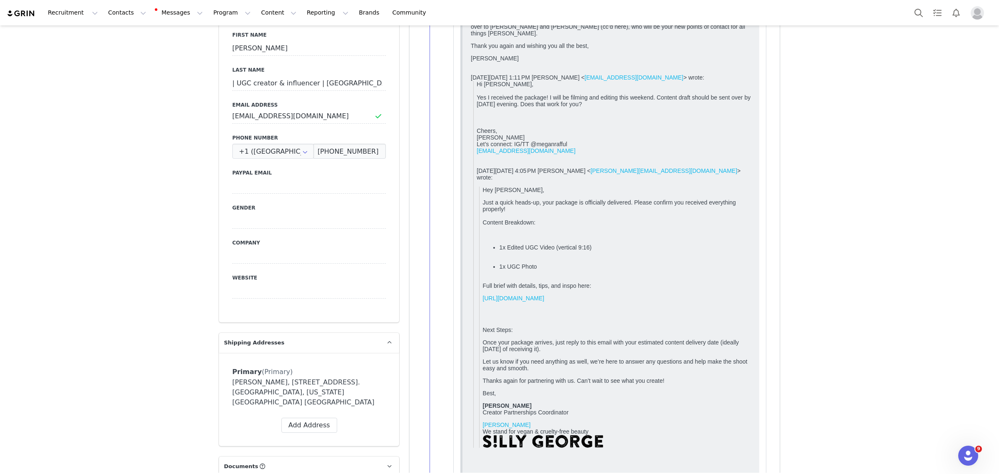
scroll to position [416, 0]
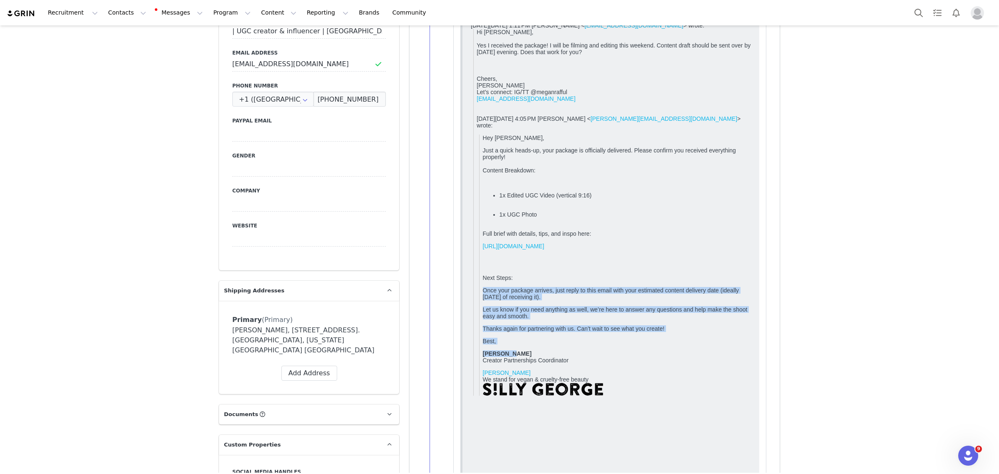
drag, startPoint x: 483, startPoint y: 326, endPoint x: 736, endPoint y: 392, distance: 261.5
click at [736, 392] on blockquote "Hey [PERSON_NAME], Just a quick heads-up, your package is officially delivered.…" at bounding box center [615, 264] width 272 height 261
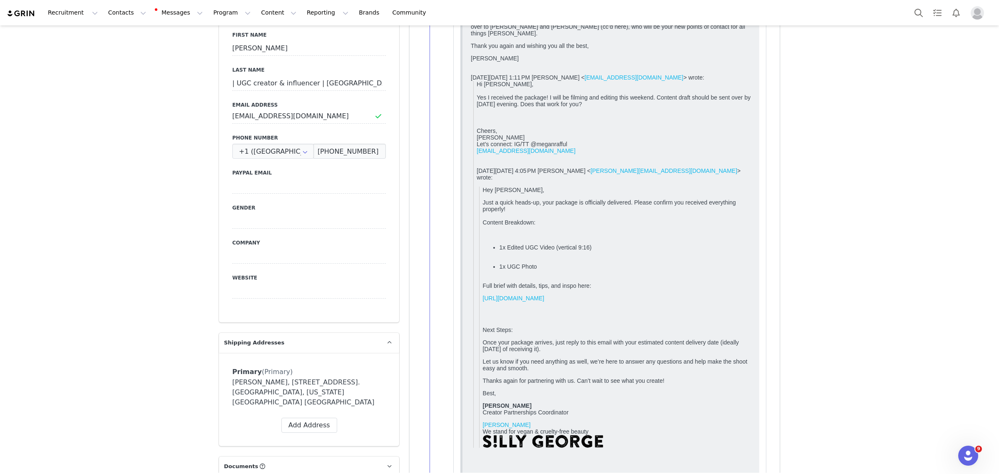
drag, startPoint x: 637, startPoint y: 358, endPoint x: 484, endPoint y: 316, distance: 158.2
click at [595, 343] on blockquote "Hey [PERSON_NAME], Just a quick heads-up, your package is officially delivered.…" at bounding box center [615, 317] width 272 height 261
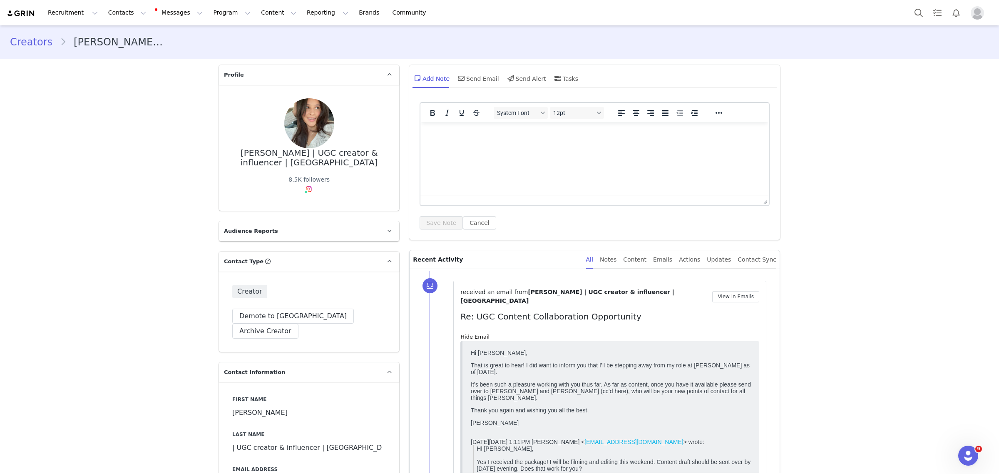
scroll to position [52, 0]
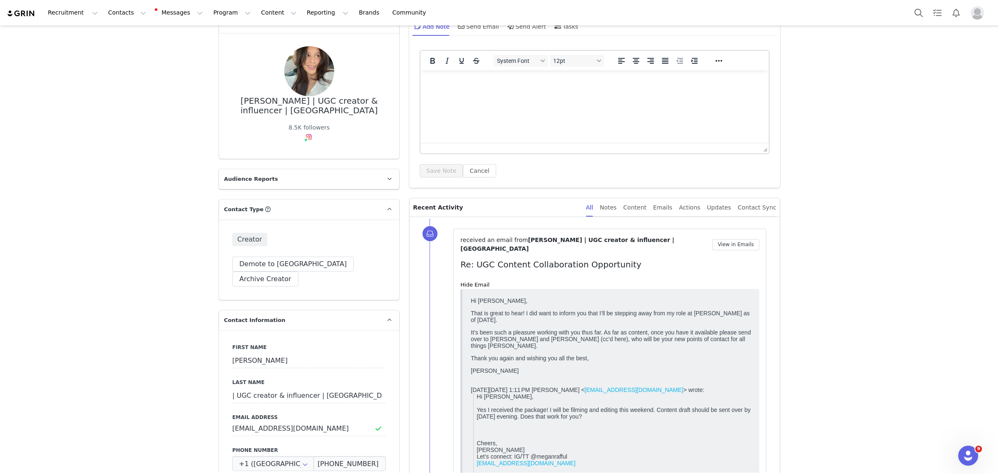
drag, startPoint x: 476, startPoint y: 314, endPoint x: 730, endPoint y: 321, distance: 254.1
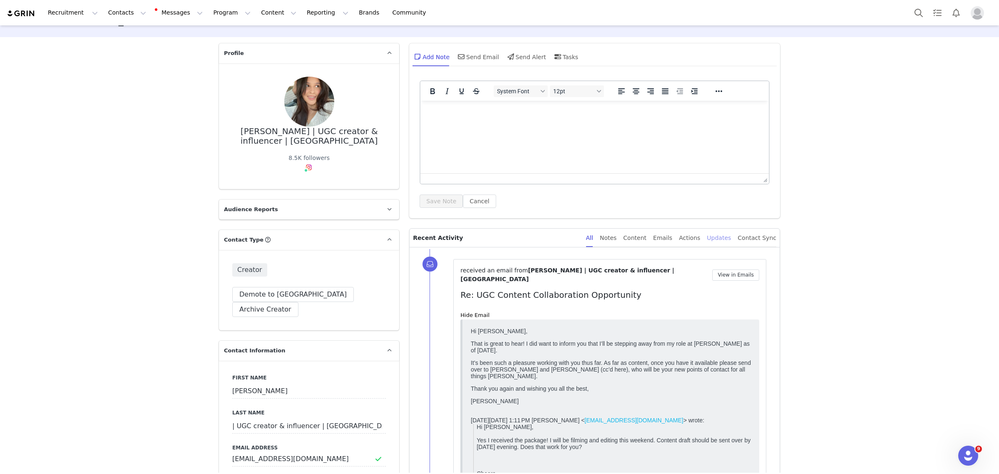
scroll to position [0, 0]
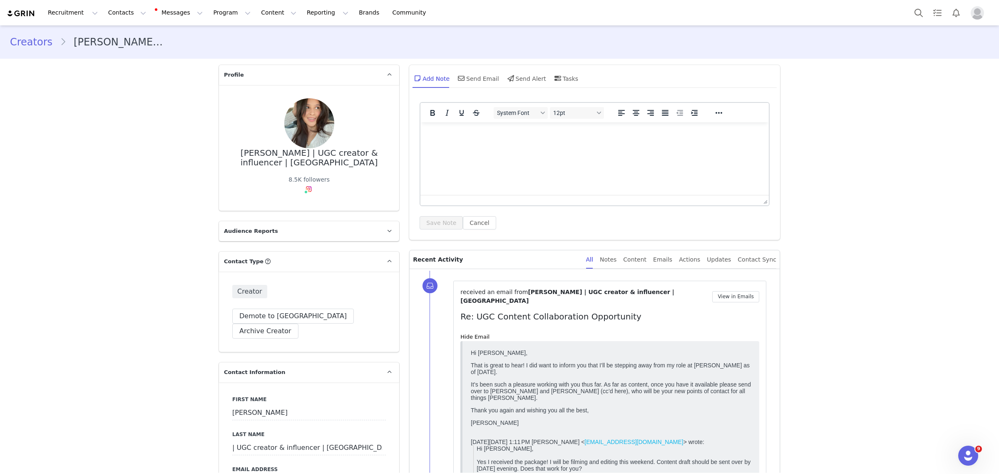
click at [549, 145] on html at bounding box center [595, 133] width 349 height 22
click at [630, 134] on p "Followed up with her from [PERSON_NAME] introduction email and" at bounding box center [594, 133] width 335 height 9
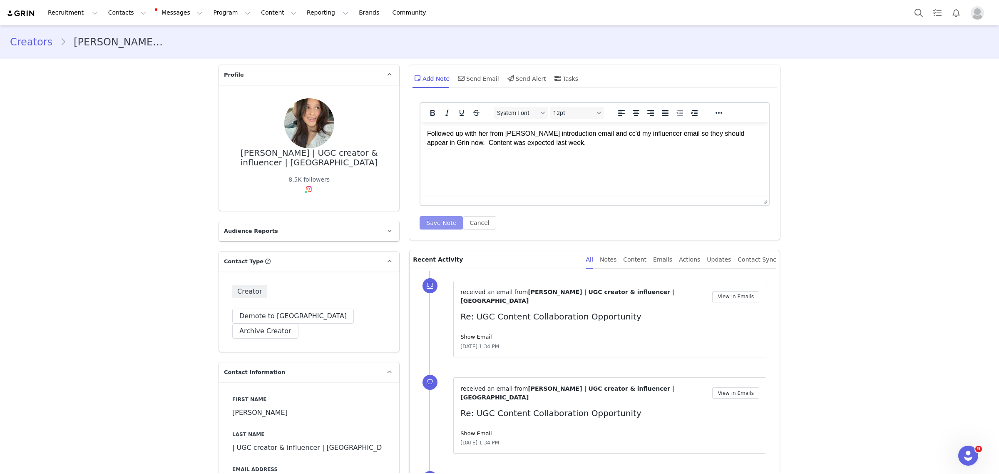
click at [441, 219] on button "Save Note" at bounding box center [441, 222] width 43 height 13
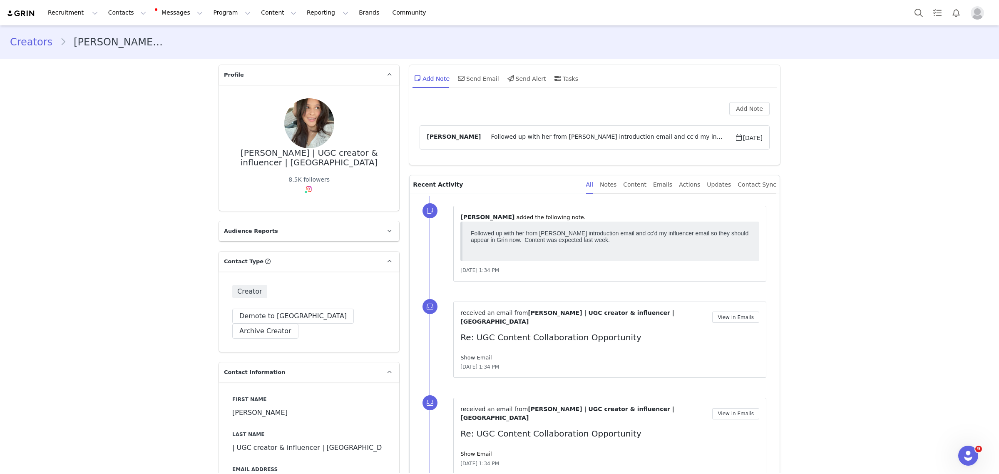
click at [468, 254] on html "Followed up with her from [PERSON_NAME] introduction email and cc'd my influenc…" at bounding box center [611, 242] width 287 height 30
click at [471, 354] on link "Show Email" at bounding box center [476, 357] width 31 height 6
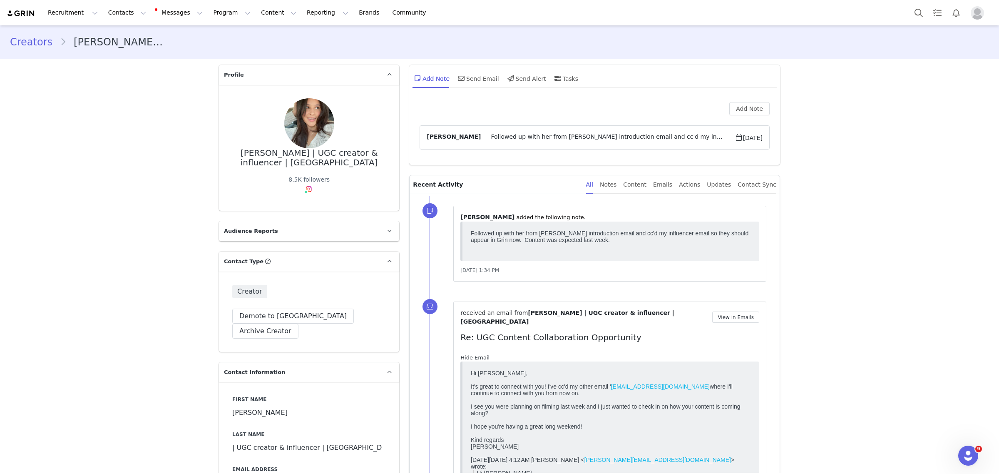
click at [473, 354] on link "Hide Email" at bounding box center [475, 357] width 29 height 6
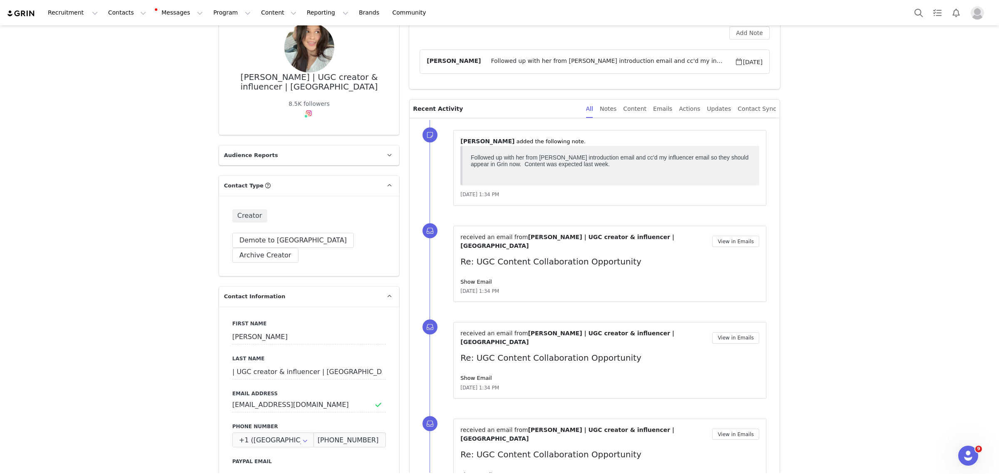
scroll to position [156, 0]
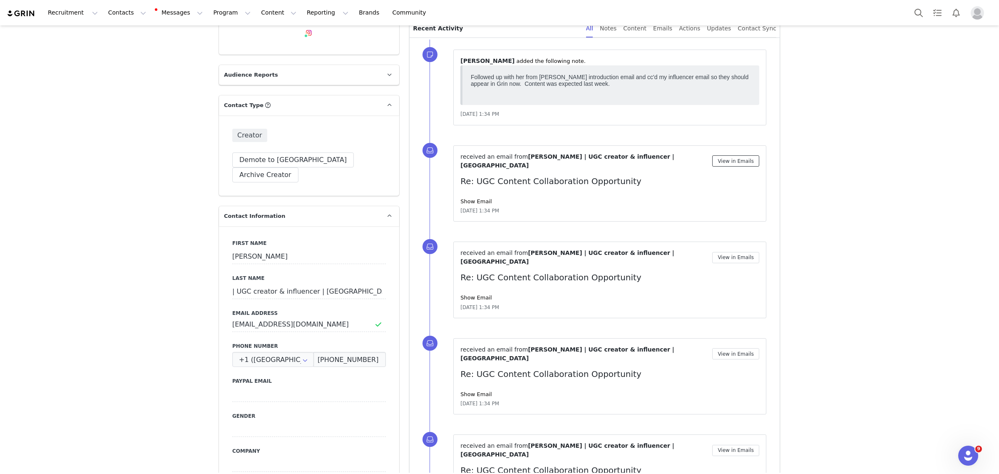
click at [747, 164] on button "View in Emails" at bounding box center [735, 160] width 47 height 11
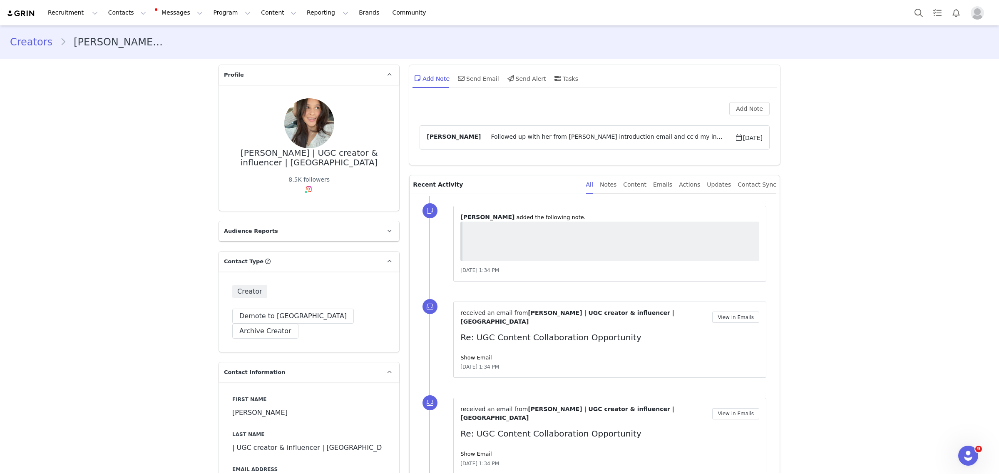
type input "+1 ([GEOGRAPHIC_DATA])"
